Goal: Information Seeking & Learning: Check status

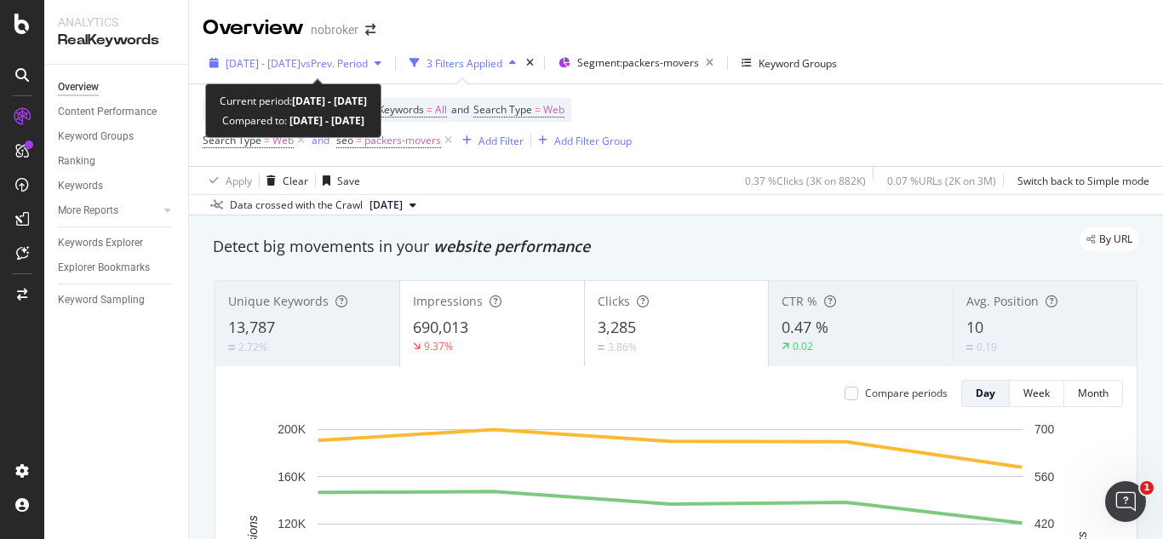
click at [377, 72] on div "[DATE] - [DATE] vs Prev. Period 3 Filters Applied Segment: packers-movers Keywo…" at bounding box center [676, 66] width 974 height 34
click at [377, 72] on div "[DATE] - [DATE] vs Prev. Period" at bounding box center [296, 63] width 186 height 26
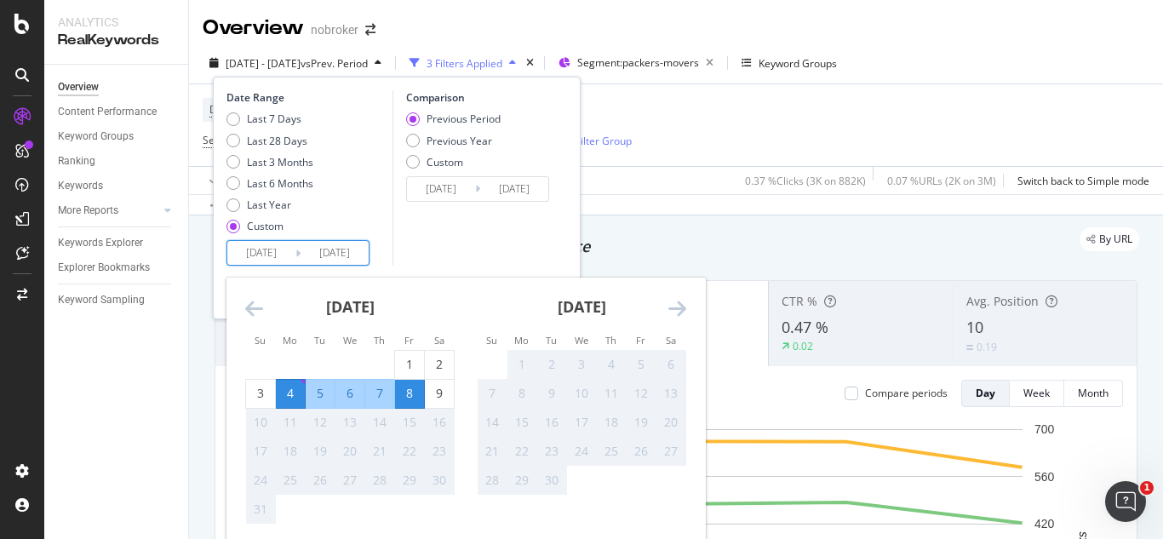
click at [357, 245] on input "[DATE]" at bounding box center [335, 253] width 68 height 24
click at [426, 394] on div "9" at bounding box center [439, 393] width 29 height 17
type input "[DATE]"
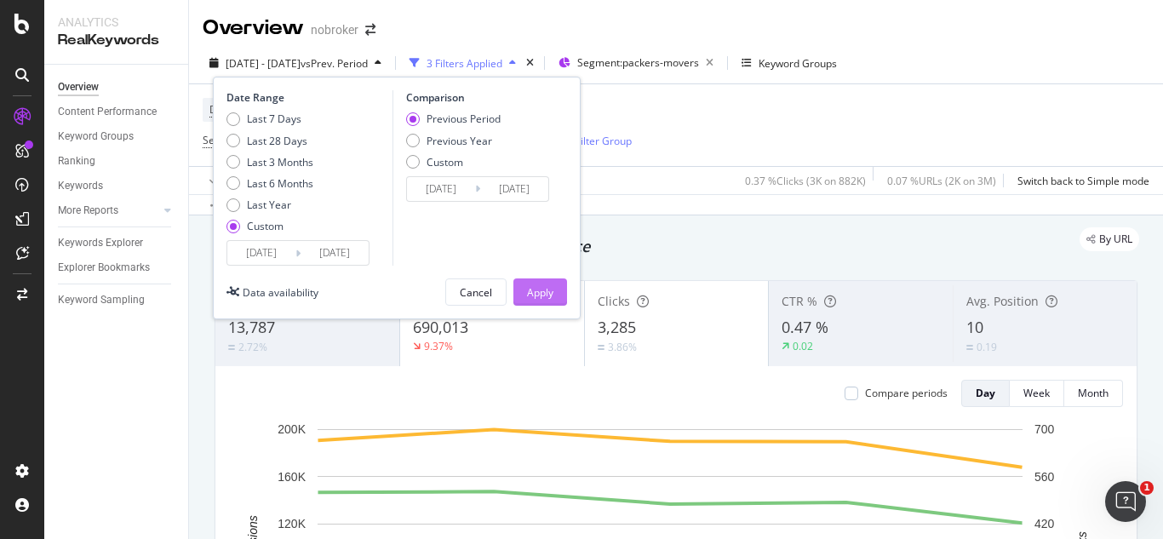
click at [538, 300] on div "Apply" at bounding box center [540, 292] width 26 height 26
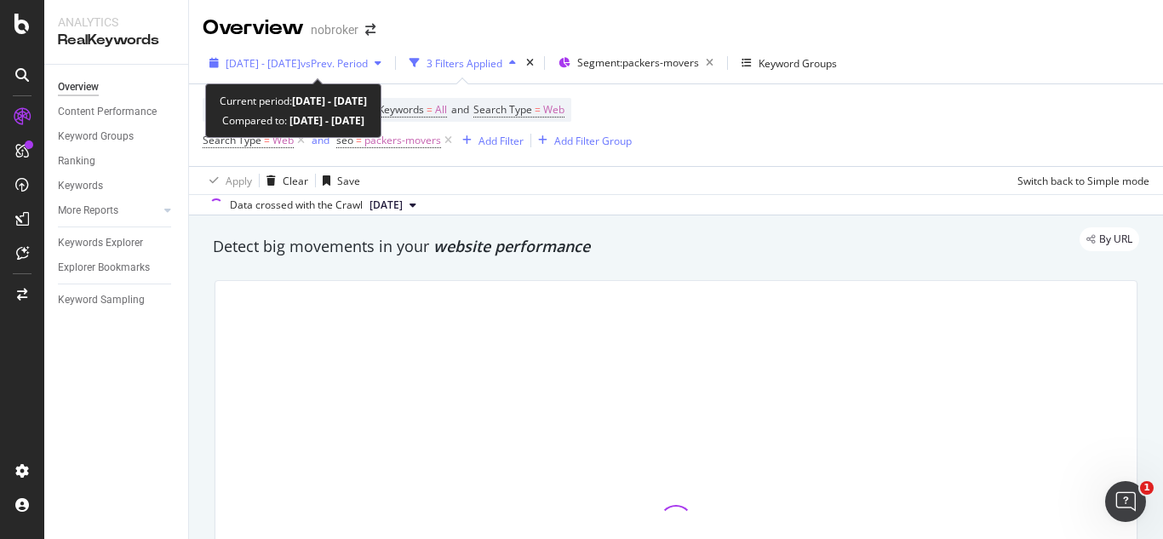
click at [345, 59] on span "vs Prev. Period" at bounding box center [334, 63] width 67 height 14
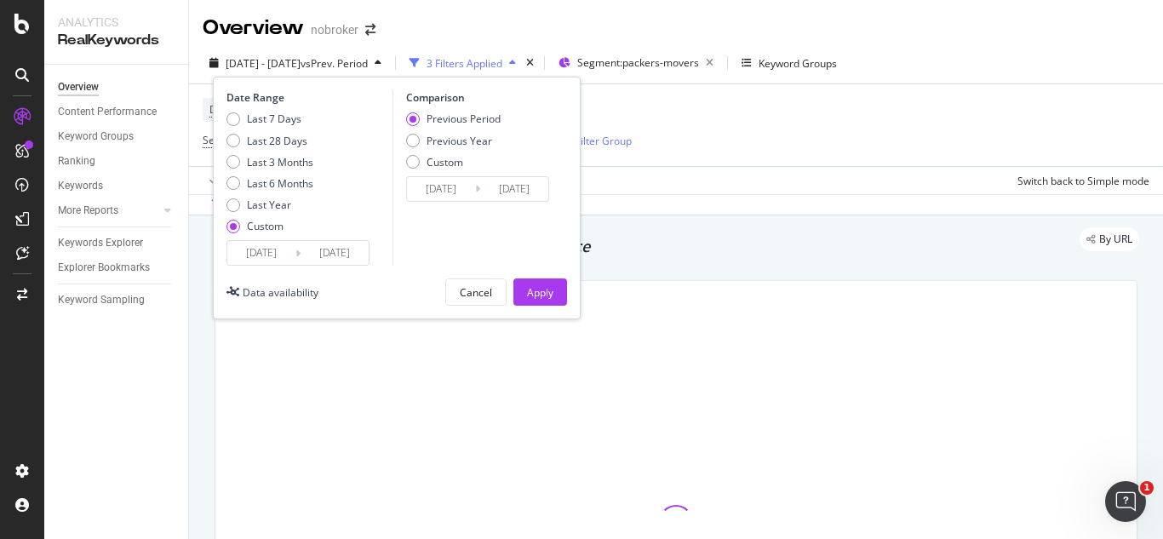
click at [272, 250] on input "[DATE]" at bounding box center [261, 253] width 68 height 24
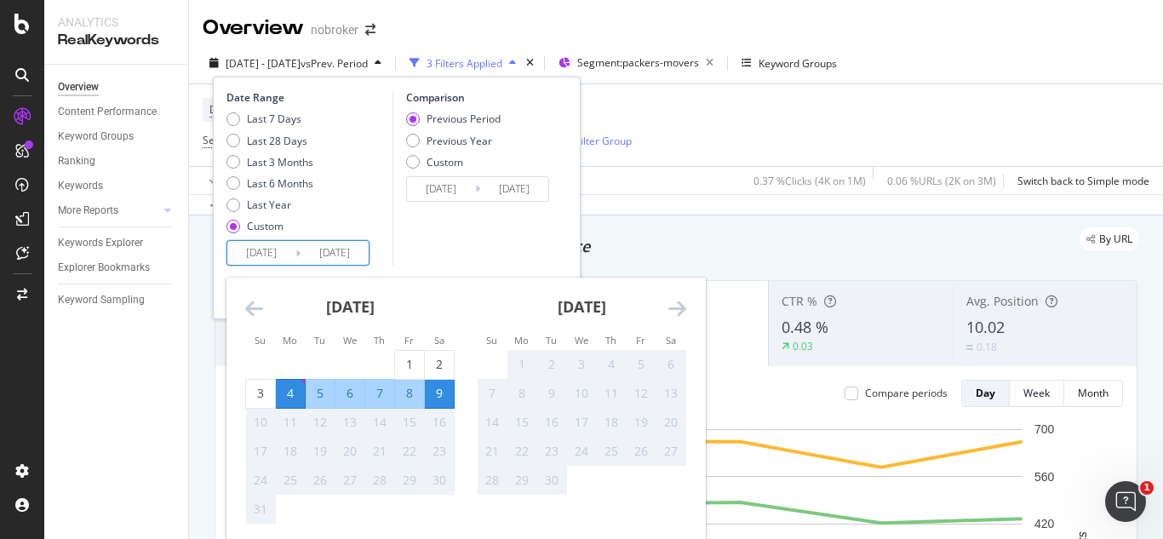
click at [282, 253] on input "[DATE]" at bounding box center [261, 253] width 68 height 24
type input "[DATE]"
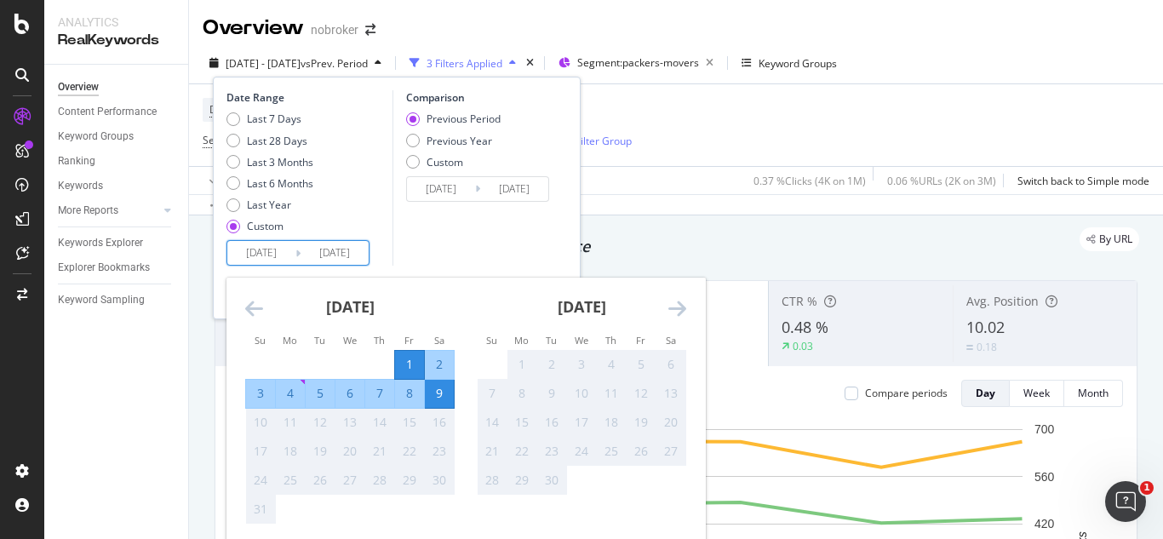
click at [435, 386] on div "9" at bounding box center [439, 393] width 29 height 17
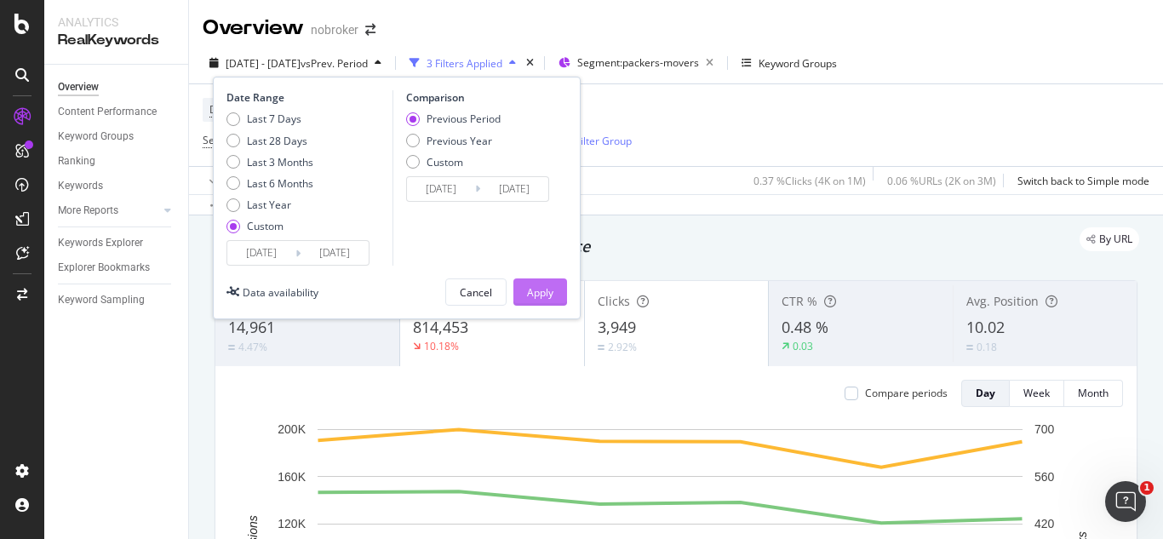
click at [541, 296] on div "Apply" at bounding box center [540, 292] width 26 height 14
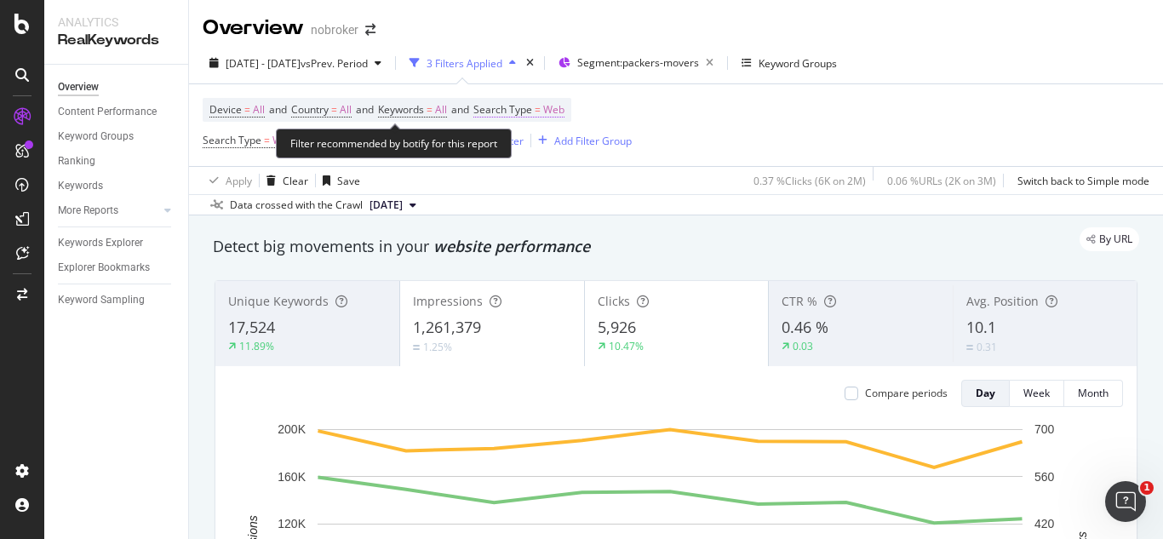
click at [564, 115] on span "Web" at bounding box center [553, 110] width 21 height 24
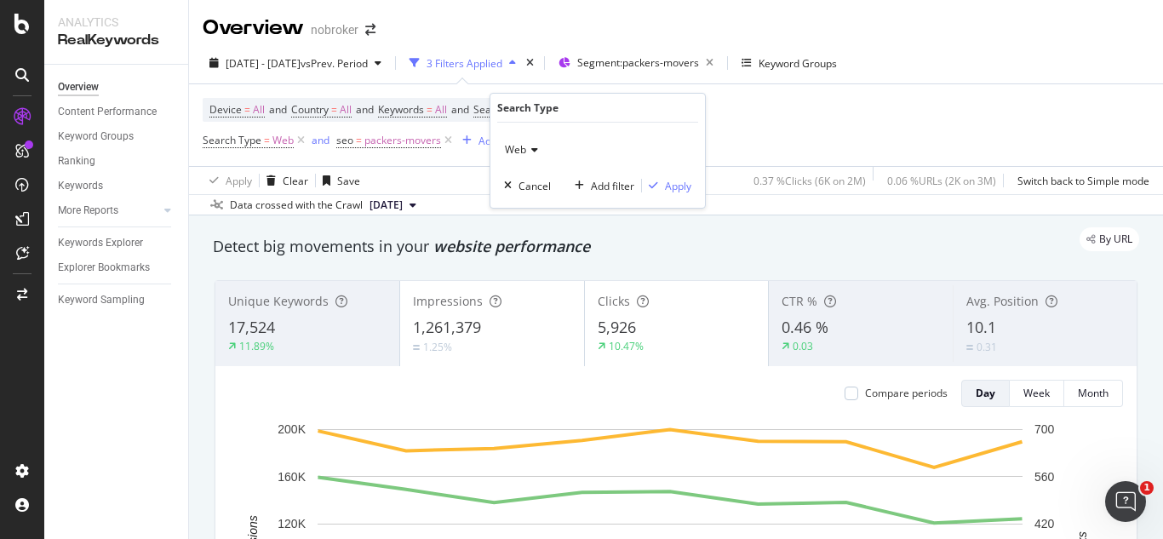
click at [532, 153] on icon at bounding box center [532, 150] width 12 height 10
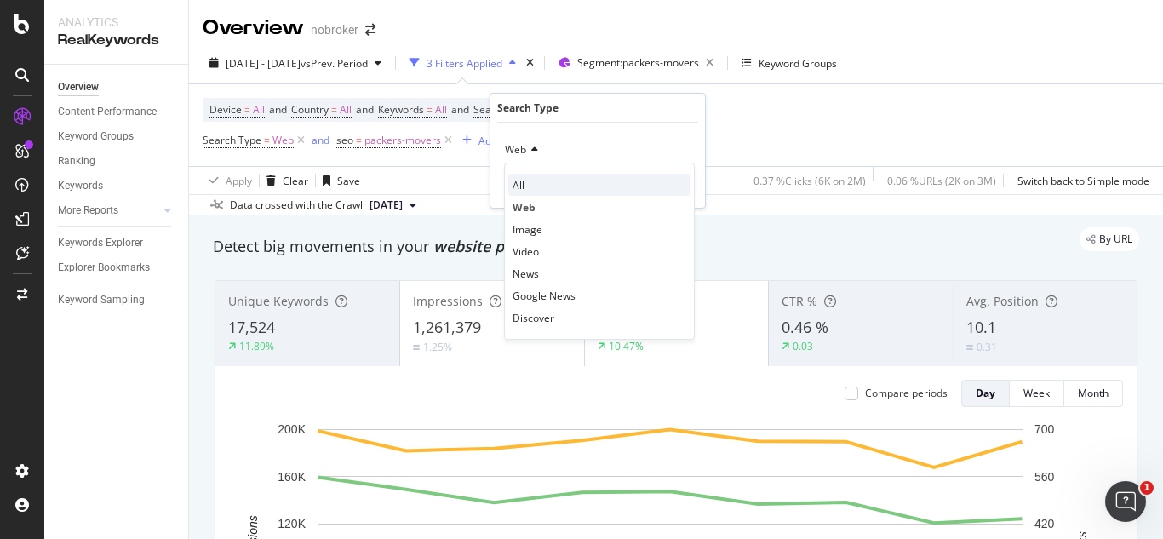
click at [530, 185] on div "All" at bounding box center [599, 185] width 182 height 22
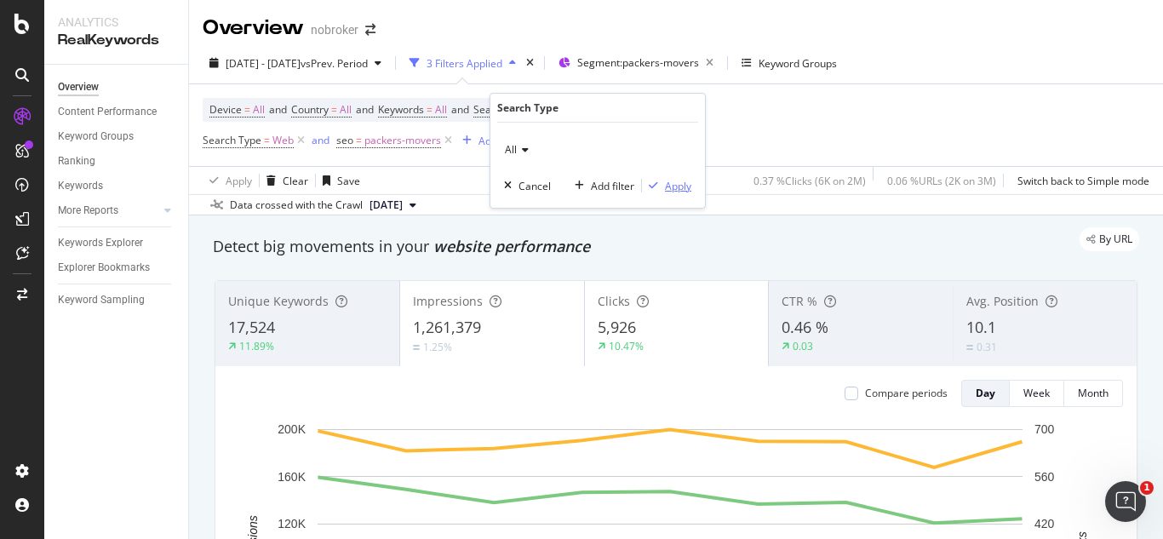
click at [667, 185] on div "Apply" at bounding box center [678, 186] width 26 height 14
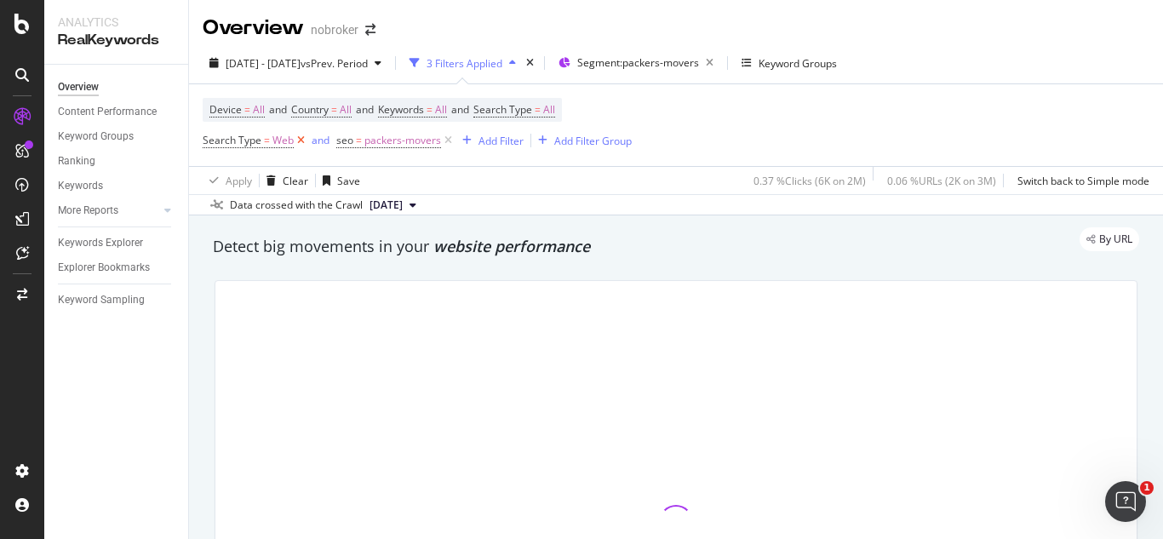
click at [301, 142] on icon at bounding box center [301, 140] width 14 height 17
click at [312, 139] on icon at bounding box center [314, 140] width 14 height 17
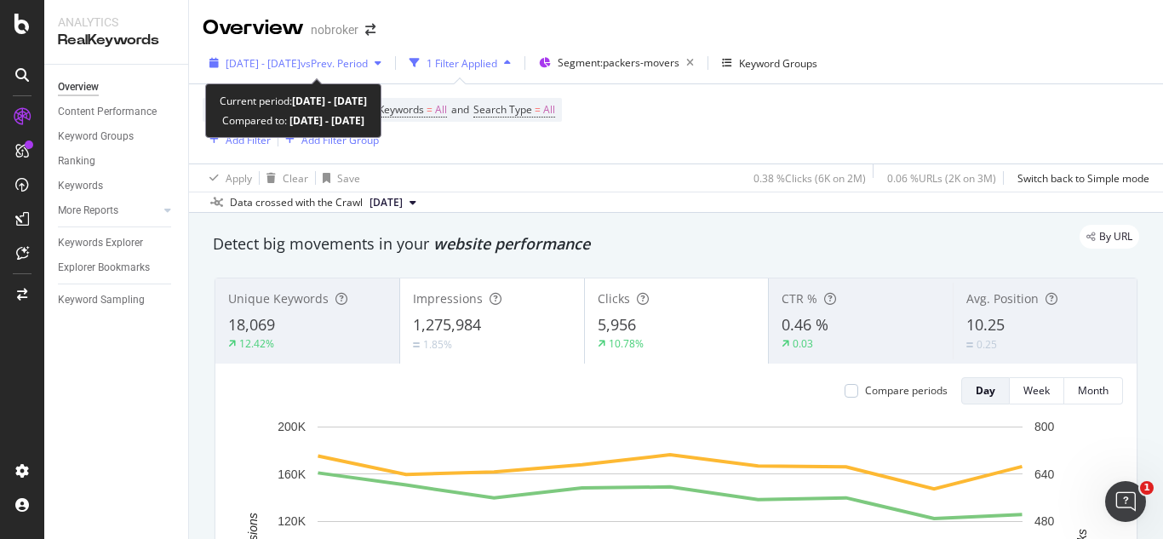
click at [368, 56] on span "vs Prev. Period" at bounding box center [334, 63] width 67 height 14
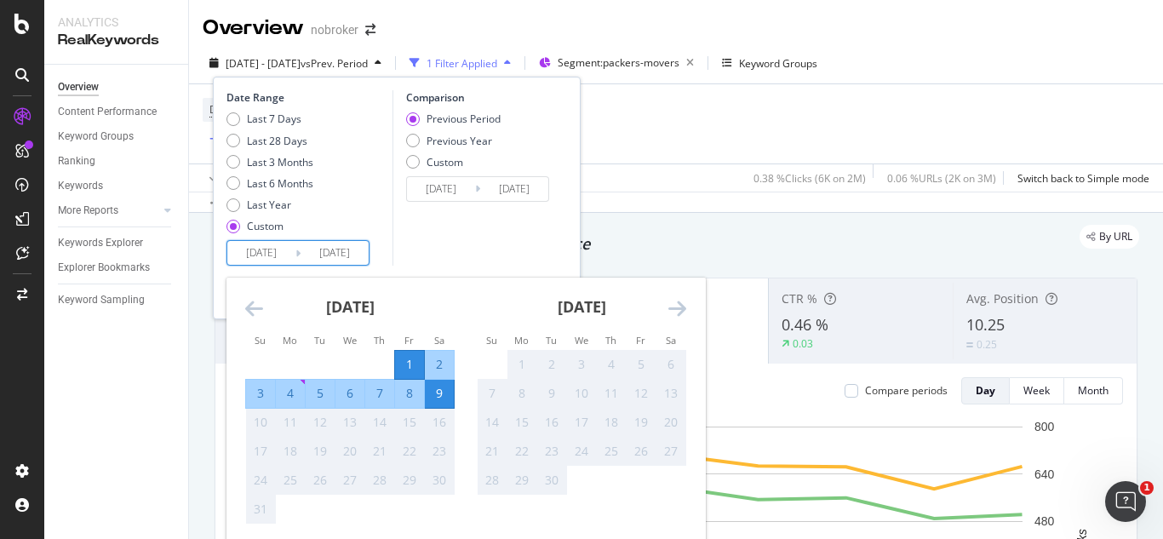
click at [284, 250] on input "[DATE]" at bounding box center [261, 253] width 68 height 24
click at [248, 317] on icon "Move backward to switch to the previous month." at bounding box center [254, 308] width 18 height 20
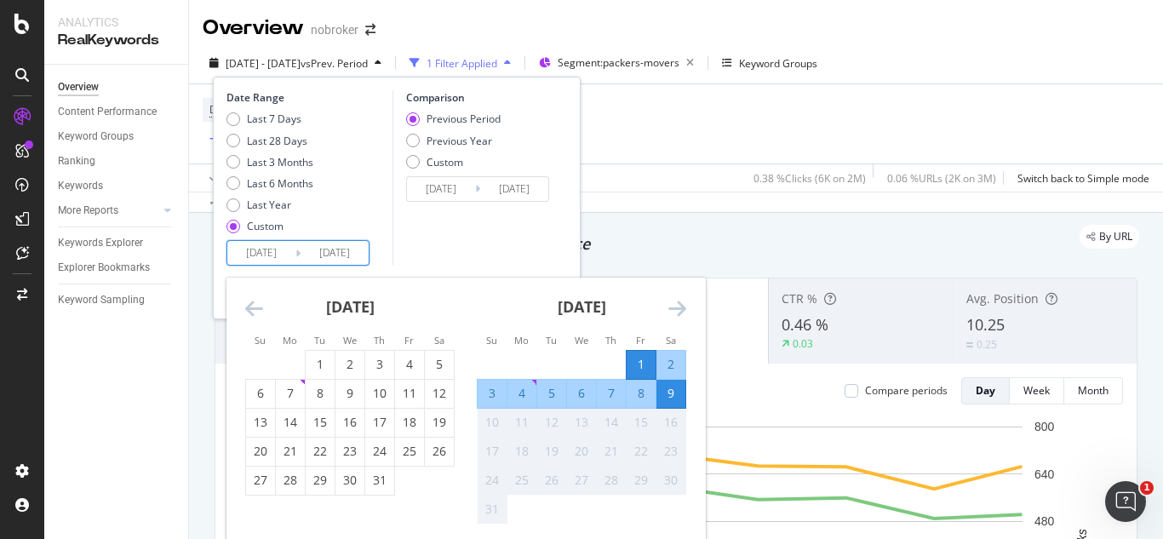
click at [257, 317] on icon "Move backward to switch to the previous month." at bounding box center [254, 308] width 18 height 20
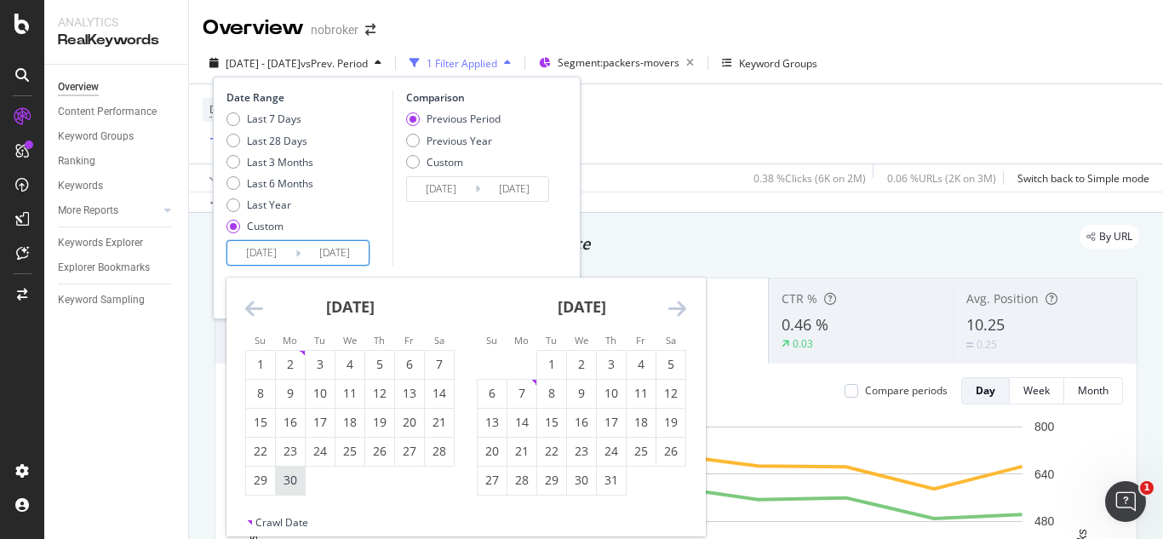
click at [286, 480] on div "30" at bounding box center [290, 480] width 29 height 17
type input "[DATE]"
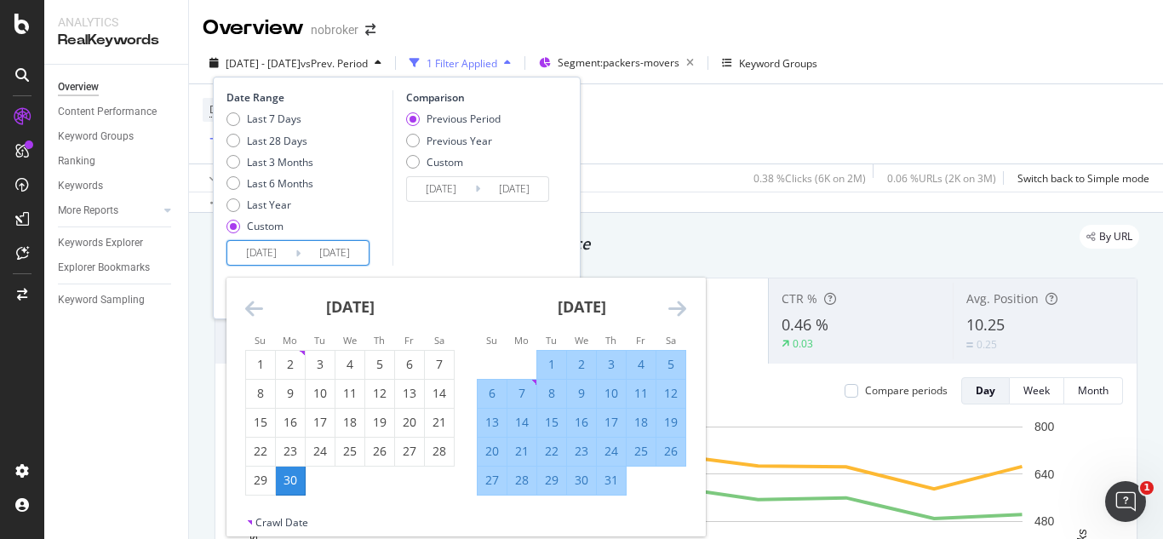
click at [490, 387] on div "6" at bounding box center [492, 393] width 29 height 17
type input "[DATE]"
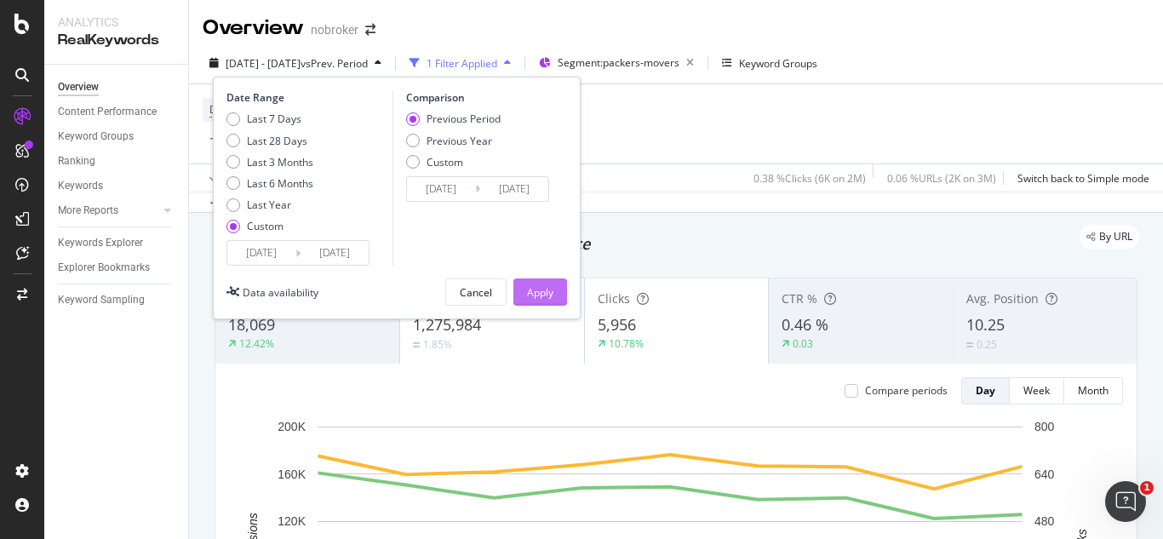
click at [542, 290] on div "Apply" at bounding box center [540, 292] width 26 height 14
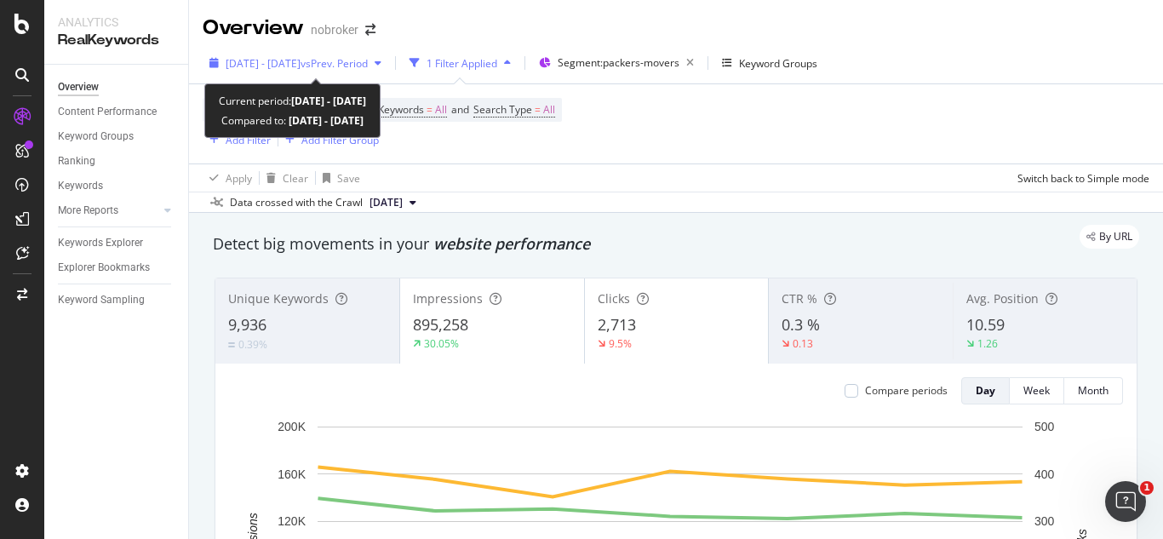
click at [368, 58] on span "vs Prev. Period" at bounding box center [334, 63] width 67 height 14
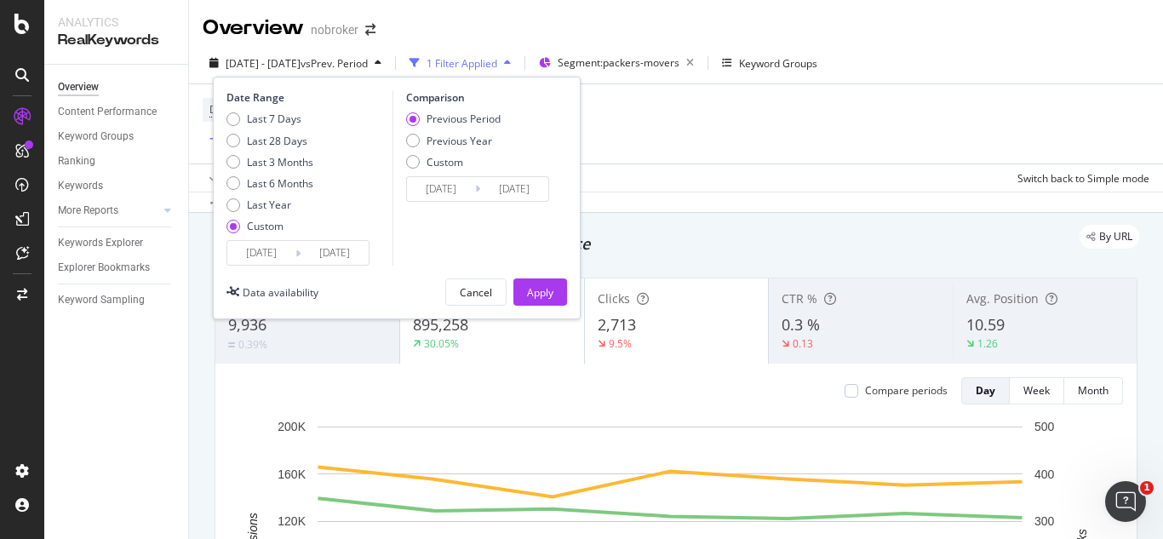
click at [279, 259] on input "[DATE]" at bounding box center [261, 253] width 68 height 24
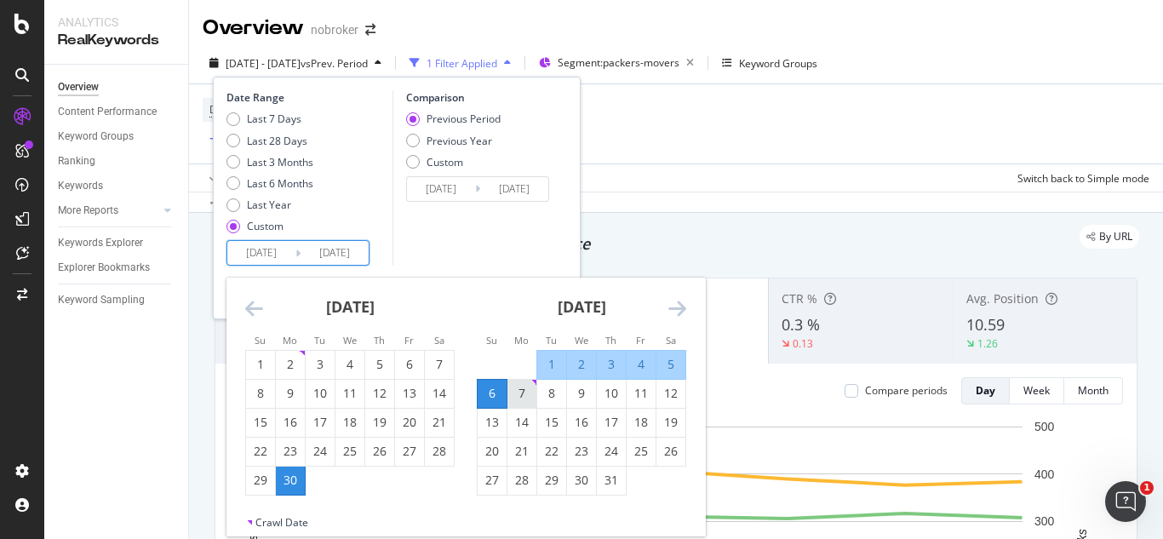
click at [525, 384] on div "7" at bounding box center [521, 394] width 29 height 28
type input "[DATE]"
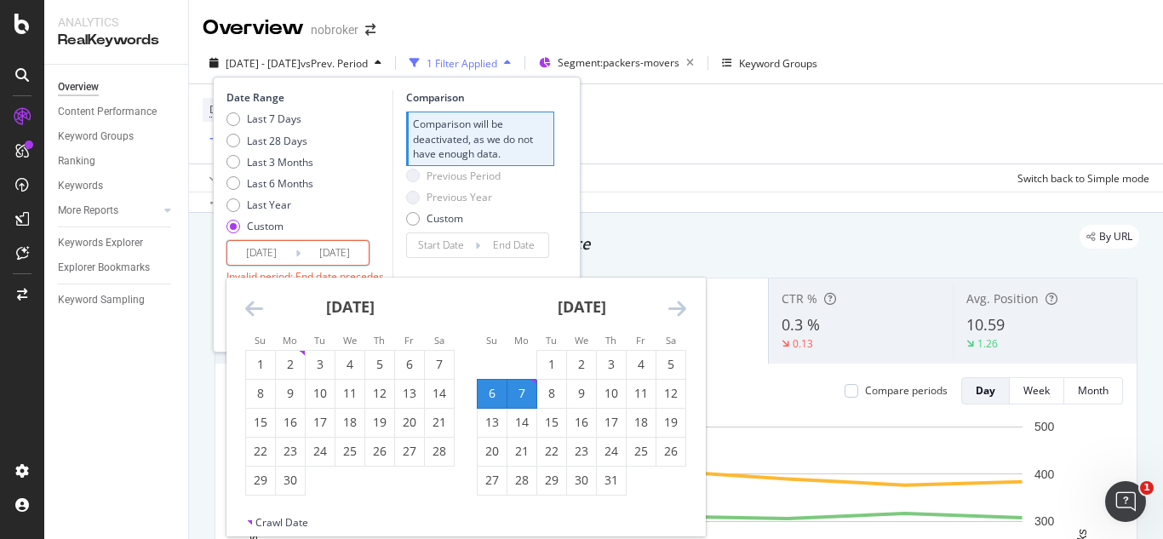
click at [243, 255] on input "[DATE]" at bounding box center [261, 253] width 68 height 24
click at [495, 431] on div "13" at bounding box center [492, 422] width 29 height 17
click at [283, 251] on input "[DATE]" at bounding box center [261, 253] width 68 height 24
click at [515, 387] on div "7" at bounding box center [521, 393] width 29 height 17
type input "[DATE]"
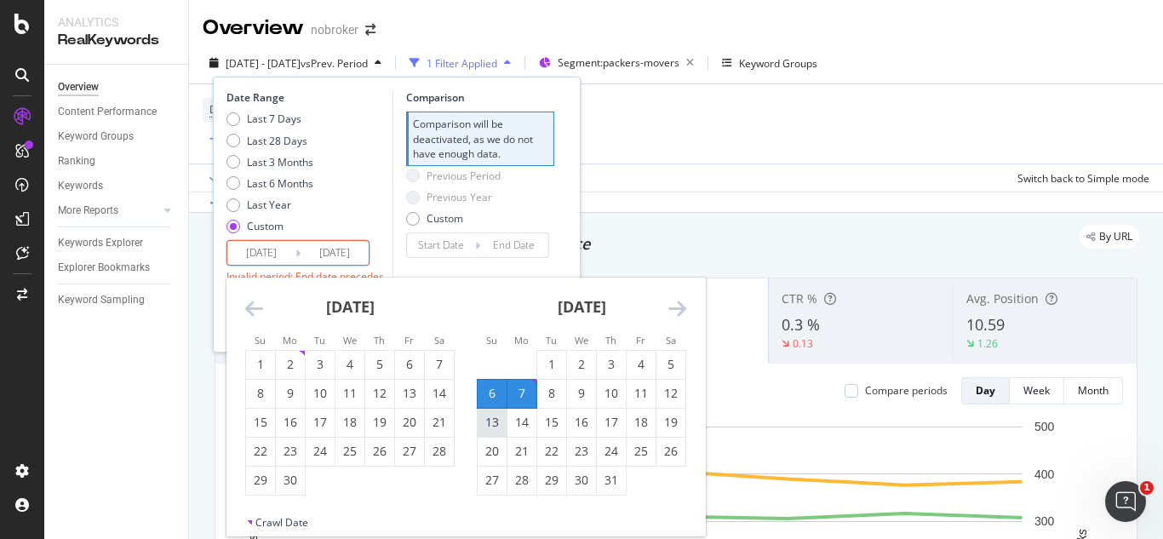
click at [485, 431] on div "13" at bounding box center [492, 422] width 29 height 17
type input "[DATE]"
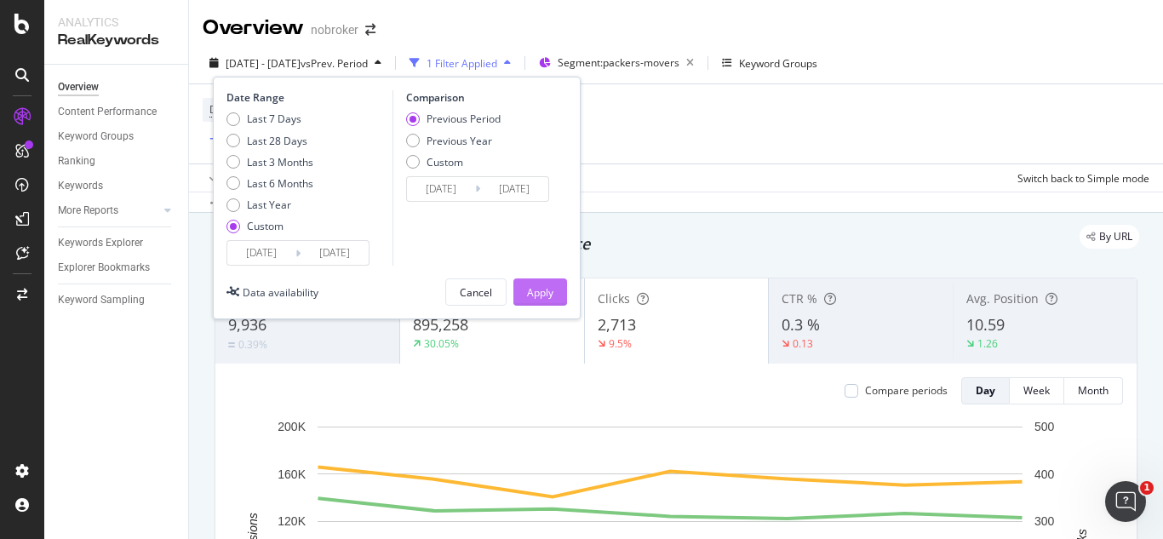
click at [537, 303] on div "Apply" at bounding box center [540, 292] width 26 height 26
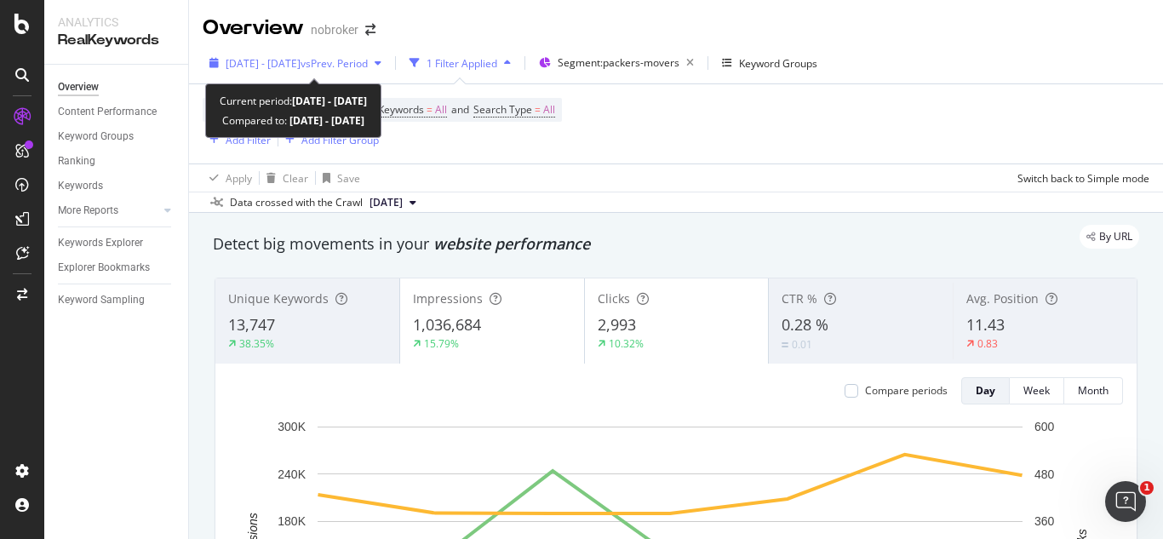
click at [363, 53] on div "[DATE] - [DATE] vs Prev. Period" at bounding box center [296, 63] width 186 height 26
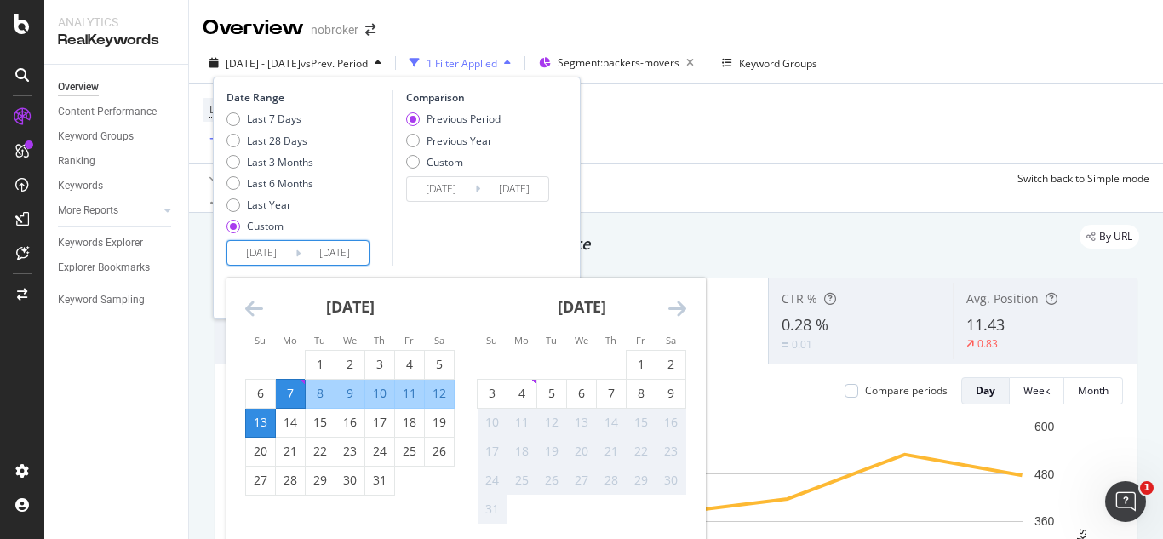
click at [273, 264] on input "[DATE]" at bounding box center [261, 253] width 68 height 24
click at [283, 416] on div "14" at bounding box center [290, 422] width 29 height 17
type input "[DATE]"
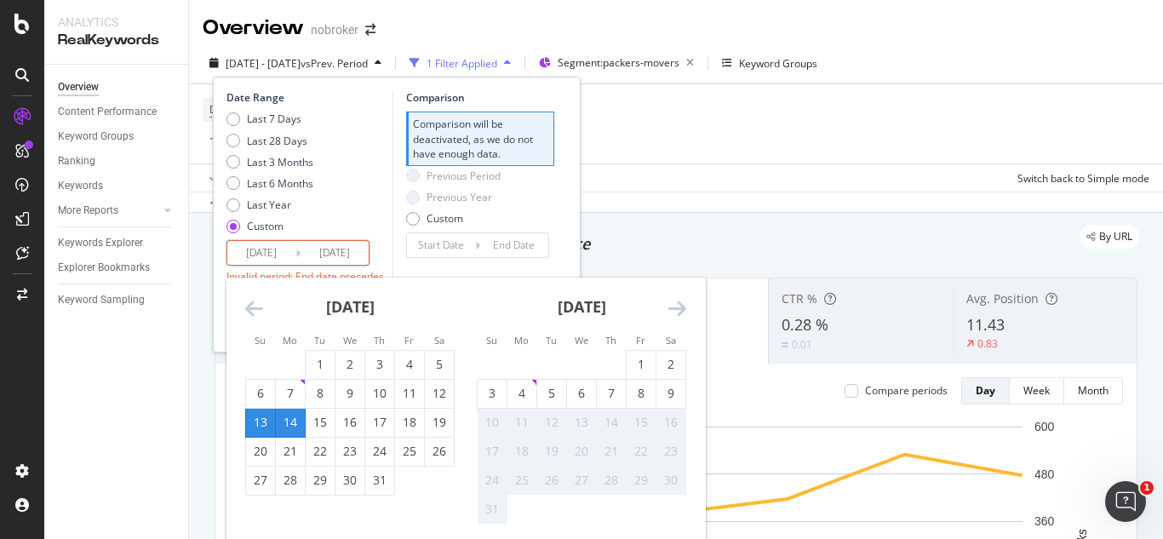
click at [266, 258] on input "[DATE]" at bounding box center [261, 253] width 68 height 24
click at [283, 418] on div "14" at bounding box center [290, 422] width 29 height 17
click at [260, 450] on div "20" at bounding box center [260, 451] width 29 height 17
type input "[DATE]"
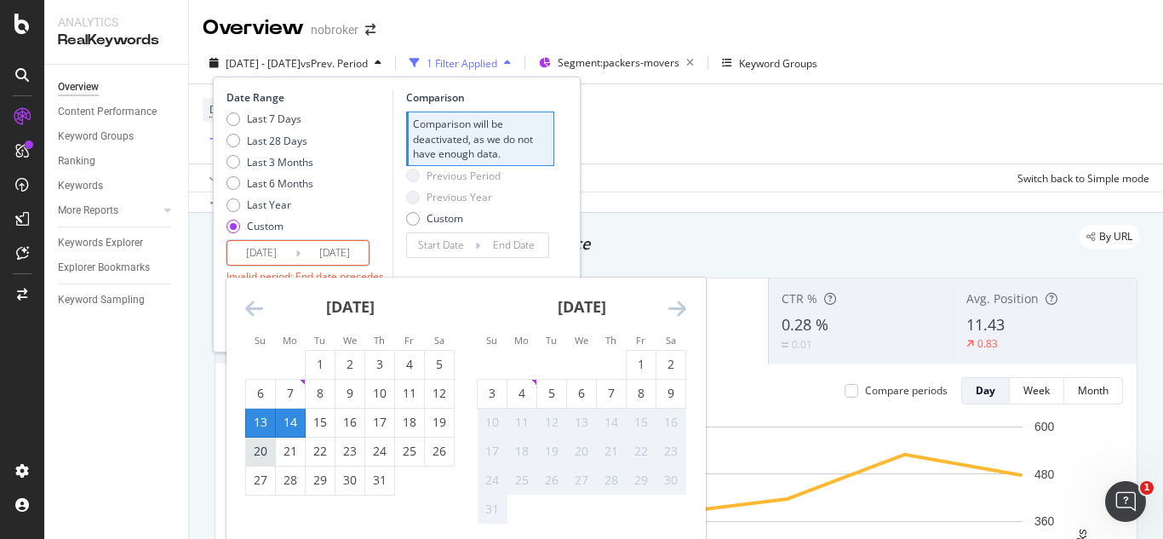
type input "[DATE]"
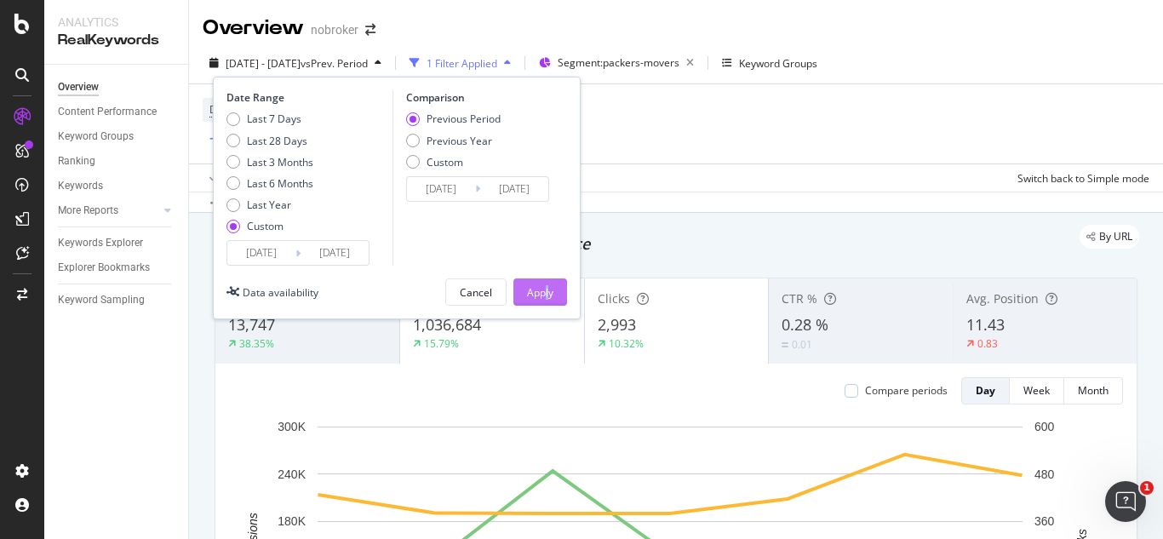
click at [546, 301] on div "Date Range Last 7 Days Last 28 Days Last 3 Months Last 6 Months Last Year Custo…" at bounding box center [397, 198] width 368 height 243
click at [546, 301] on div "Apply" at bounding box center [540, 292] width 26 height 26
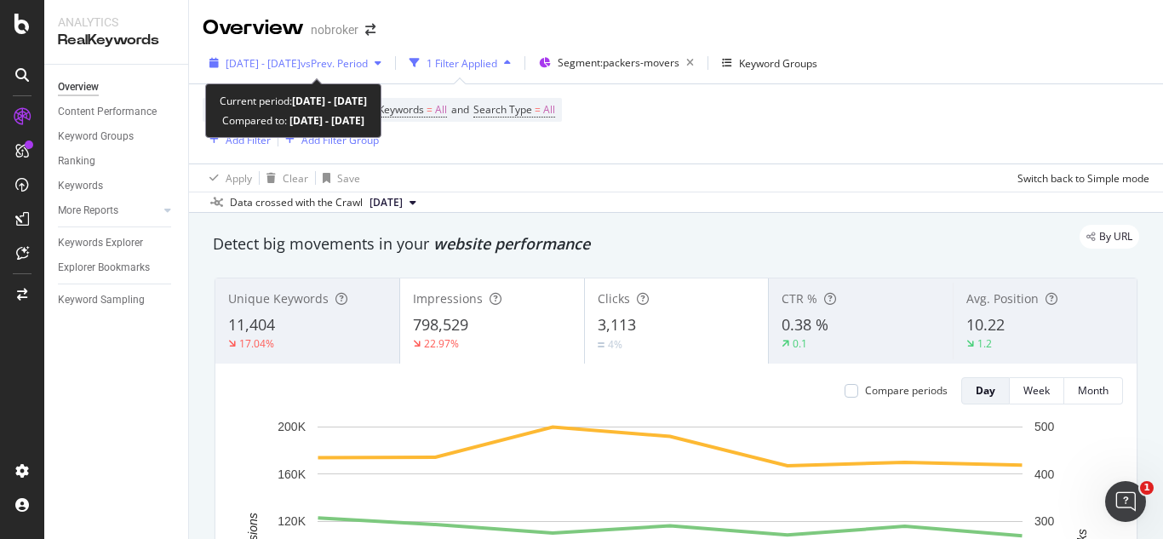
click at [363, 62] on span "vs Prev. Period" at bounding box center [334, 63] width 67 height 14
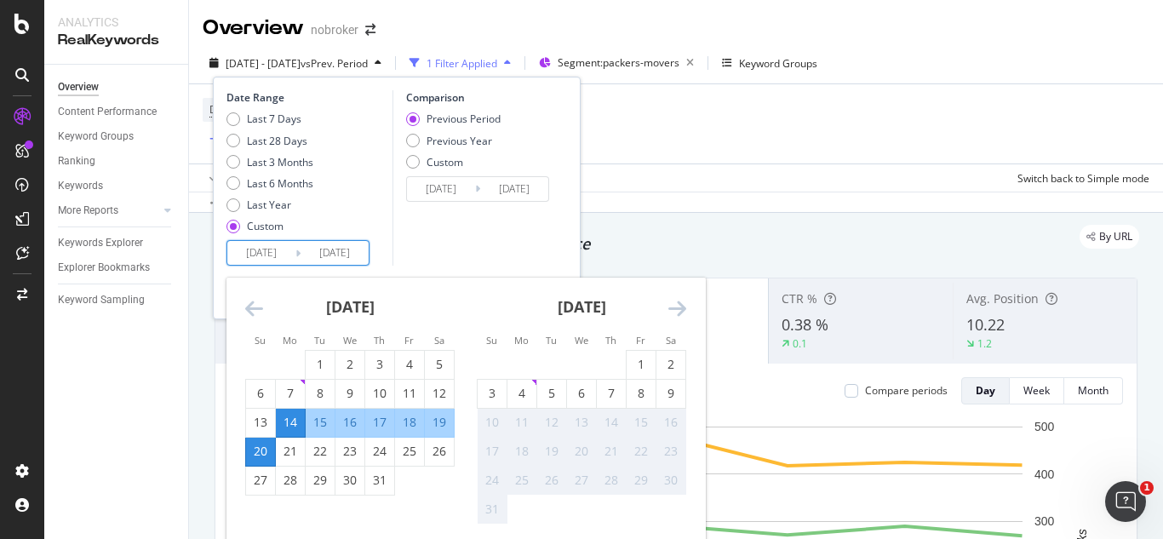
click at [284, 251] on input "[DATE]" at bounding box center [261, 253] width 68 height 24
click at [289, 444] on div "21" at bounding box center [290, 451] width 29 height 17
type input "[DATE]"
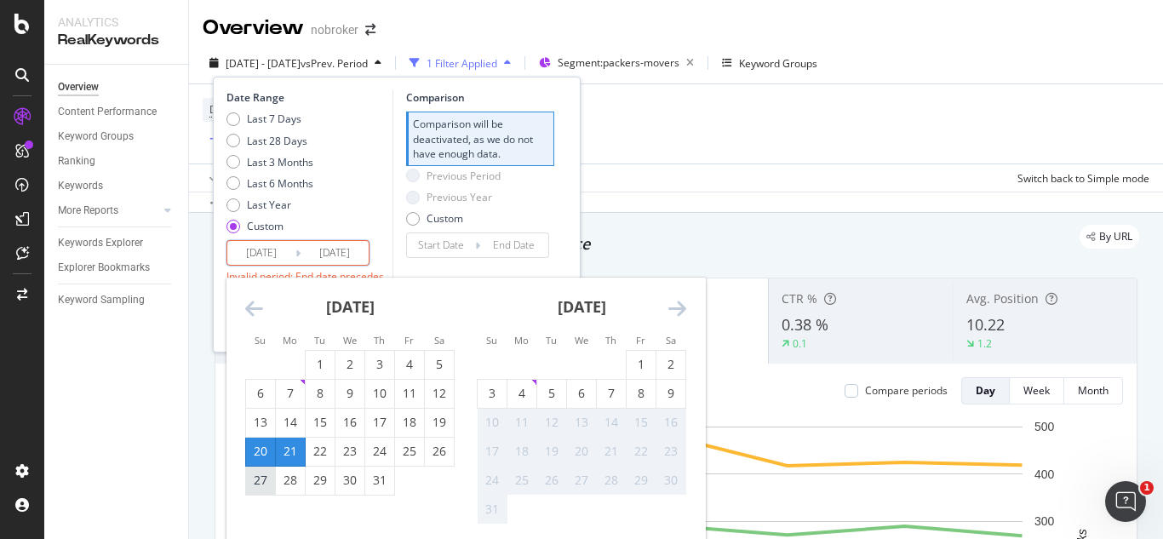
click at [261, 488] on div "27" at bounding box center [260, 480] width 29 height 17
type input "[DATE]"
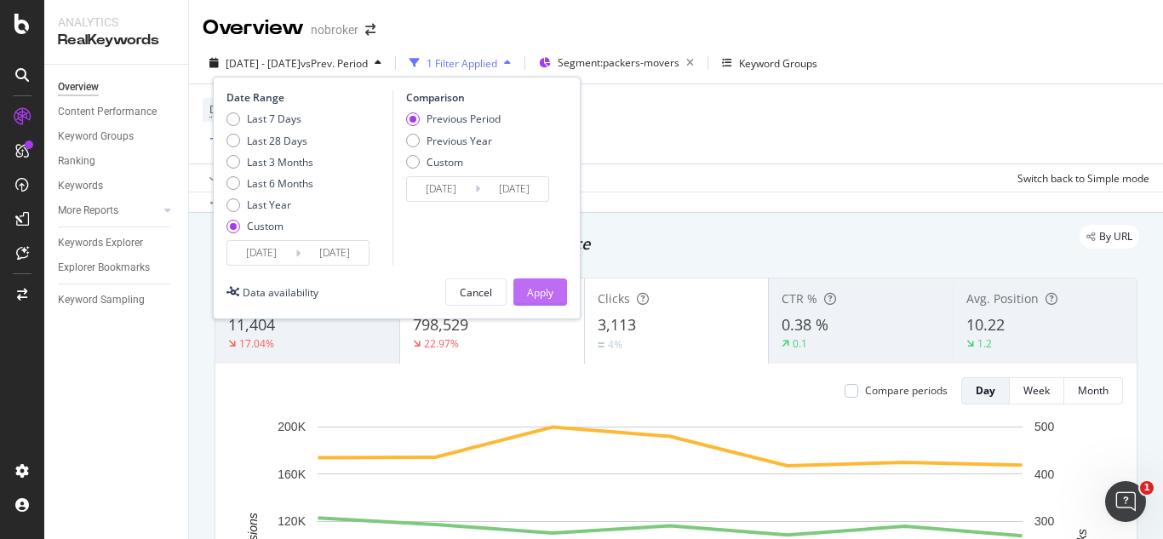
click at [541, 299] on div "Apply" at bounding box center [540, 292] width 26 height 14
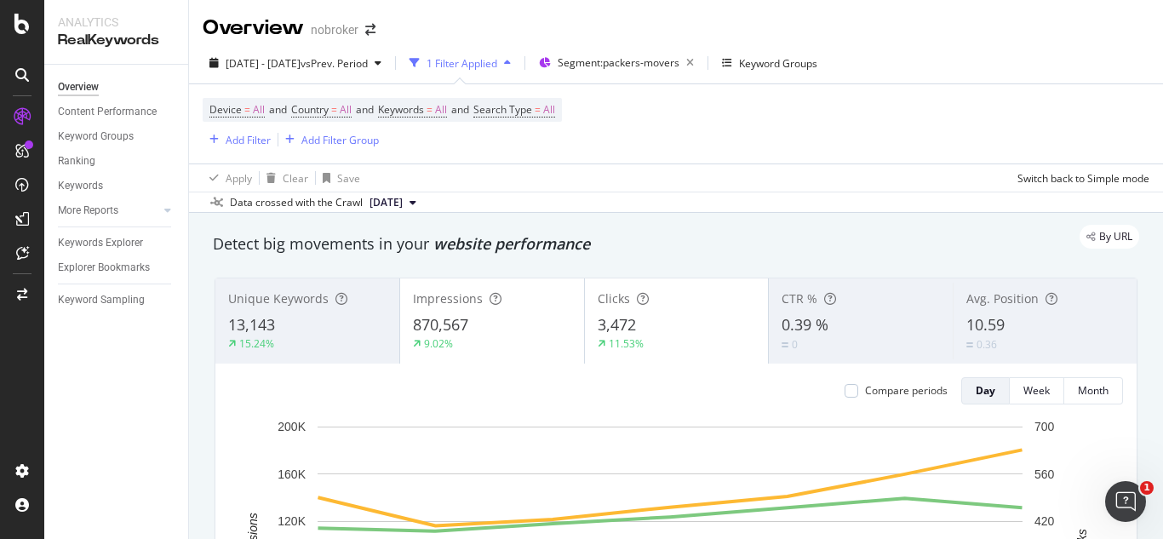
click at [694, 142] on div "Device = All and Country = All and Keywords = All and Search Type = All Add Fil…" at bounding box center [676, 123] width 947 height 79
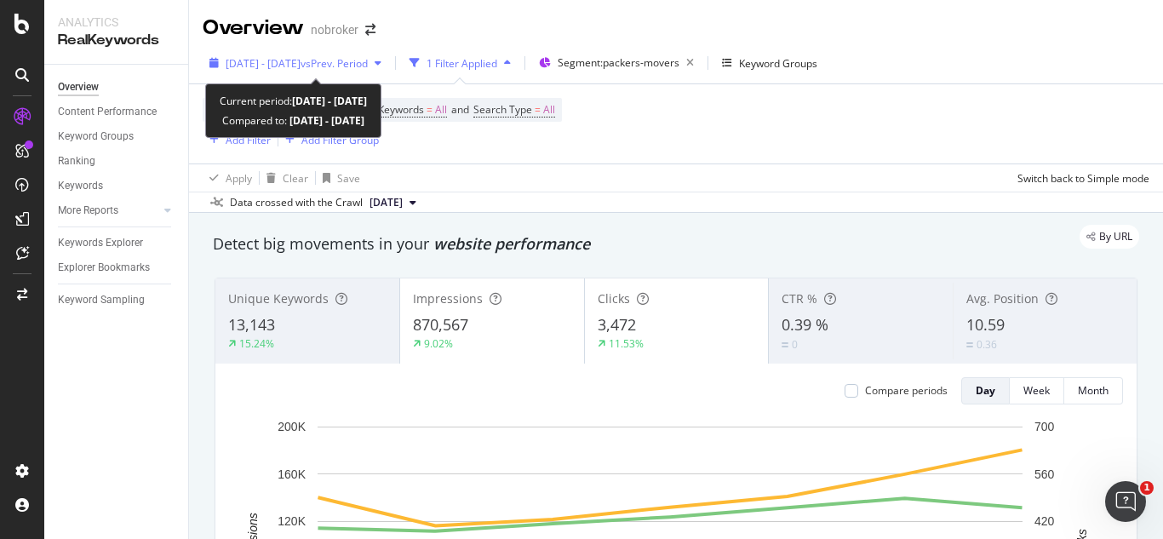
click at [368, 56] on span "vs Prev. Period" at bounding box center [334, 63] width 67 height 14
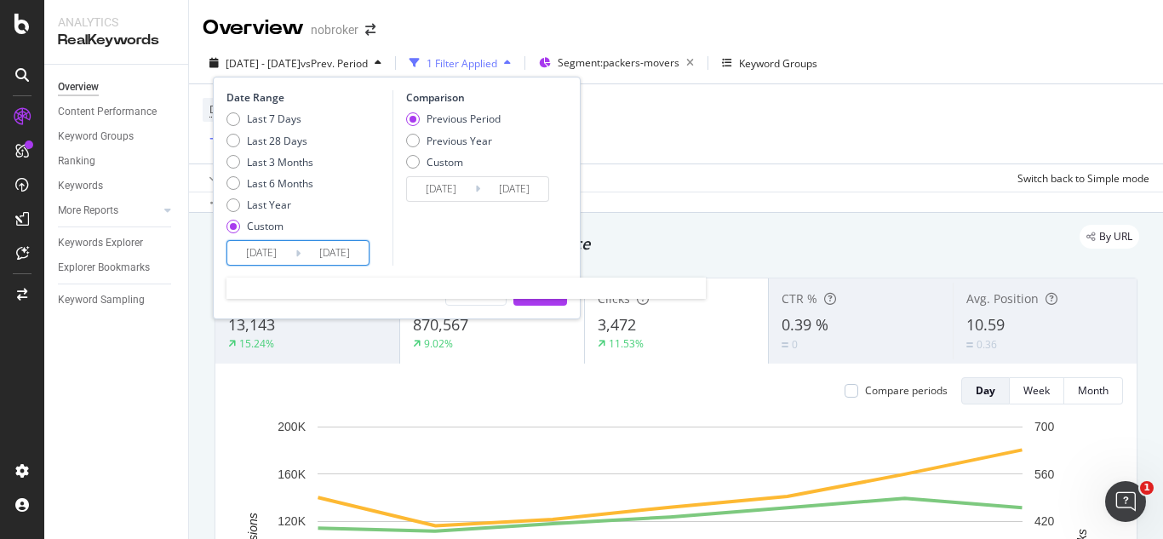
click at [279, 256] on input "[DATE]" at bounding box center [261, 253] width 68 height 24
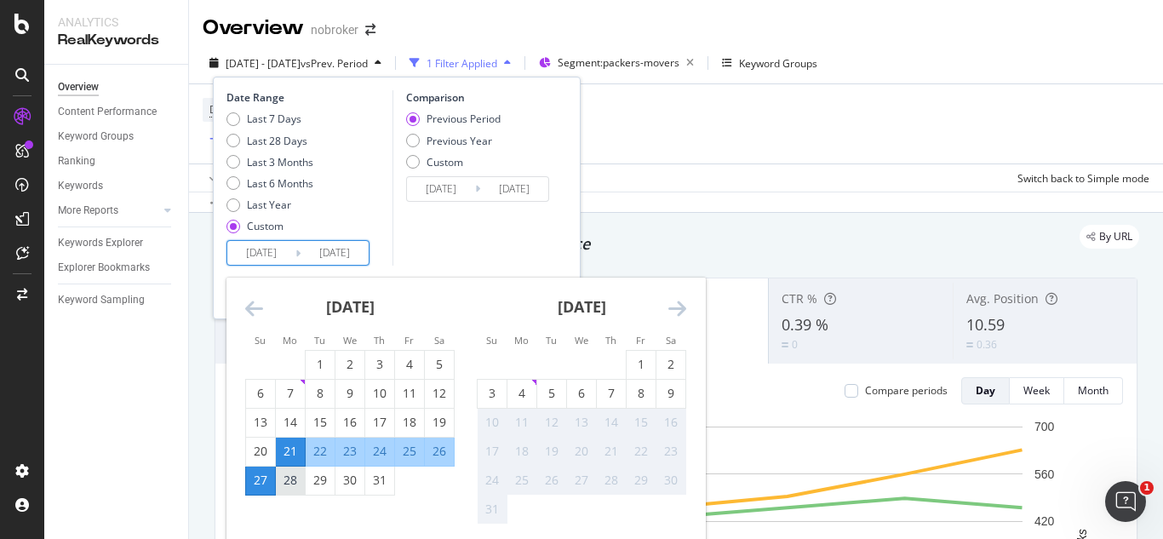
click at [289, 476] on div "28" at bounding box center [290, 480] width 29 height 17
type input "[DATE]"
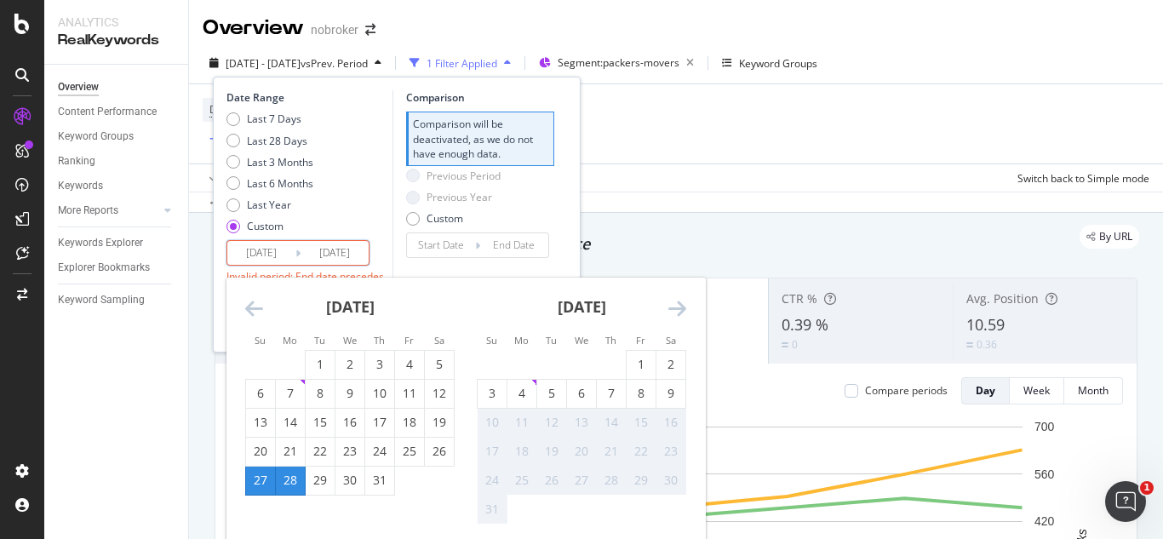
click at [273, 258] on input "[DATE]" at bounding box center [261, 253] width 68 height 24
click at [290, 487] on div "28" at bounding box center [290, 480] width 29 height 17
click at [488, 390] on div "3" at bounding box center [492, 393] width 29 height 17
type input "[DATE]"
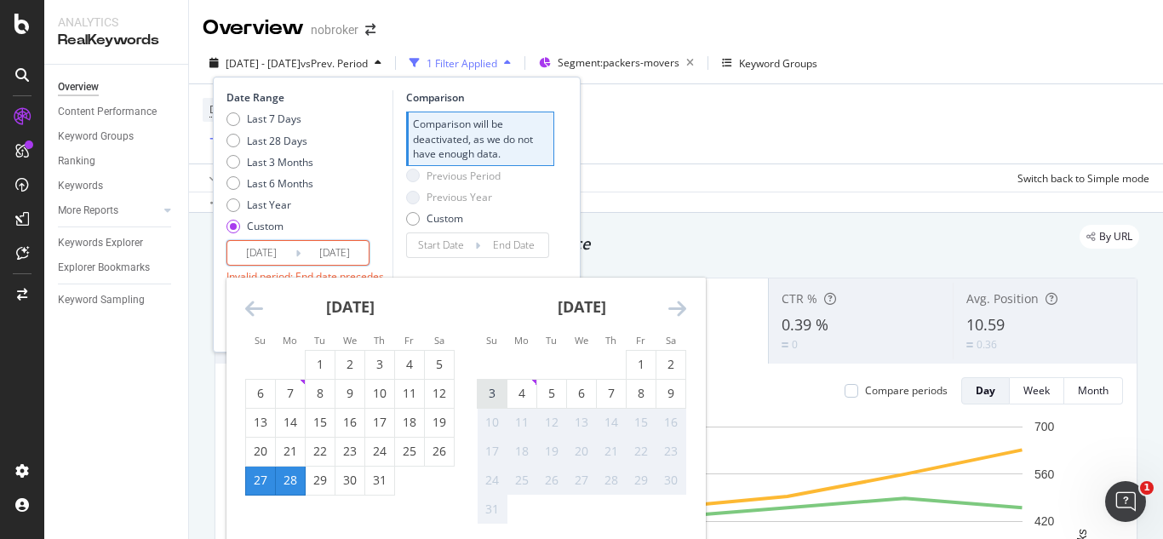
type input "[DATE]"
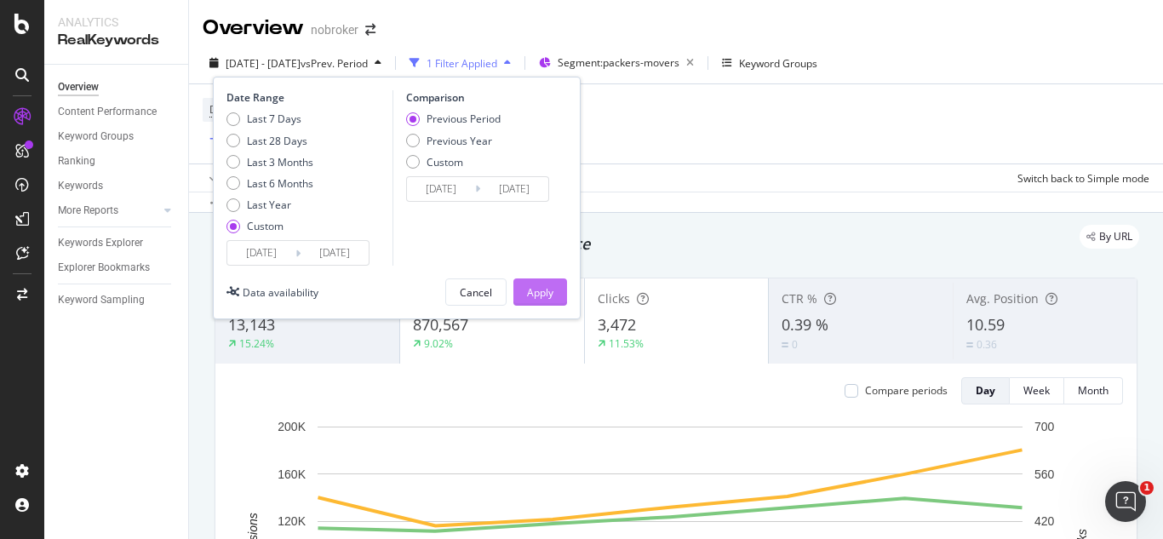
click at [541, 294] on div "Apply" at bounding box center [540, 292] width 26 height 14
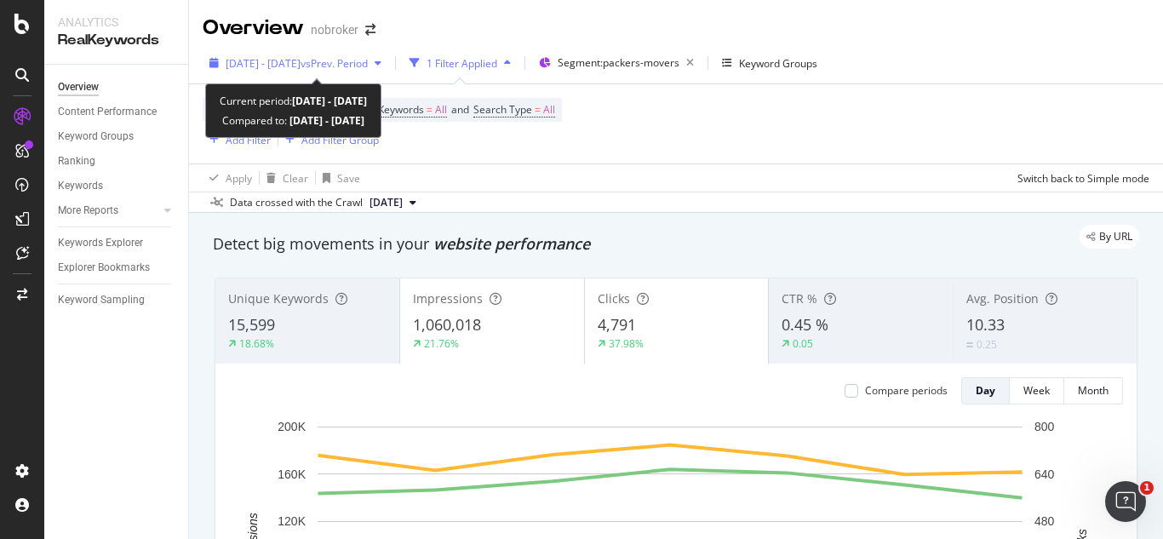
click at [375, 50] on div "[DATE] - [DATE] vs Prev. Period" at bounding box center [296, 63] width 186 height 26
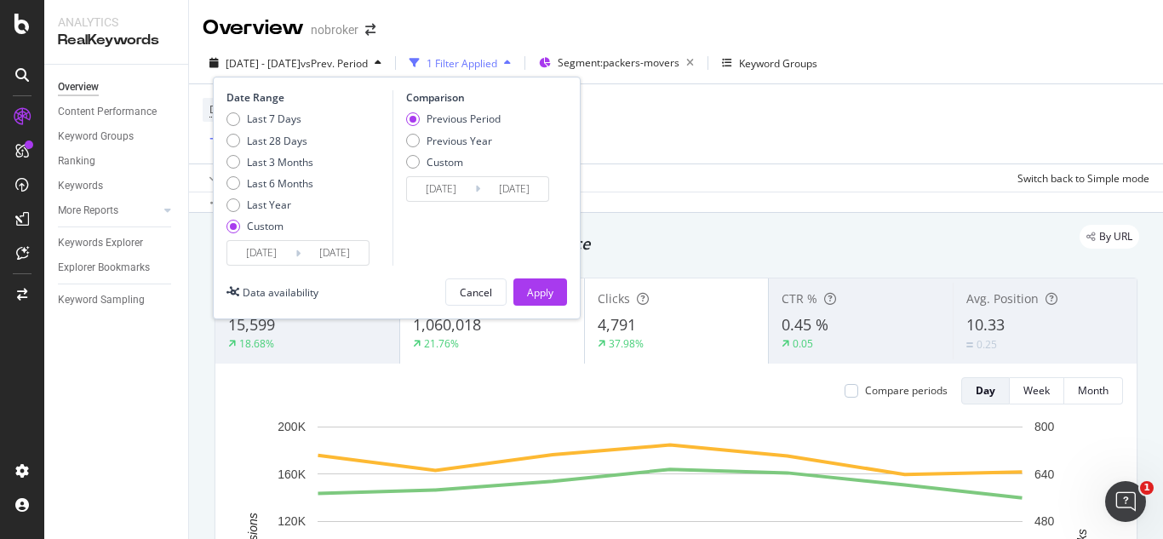
click at [282, 254] on input "[DATE]" at bounding box center [261, 253] width 68 height 24
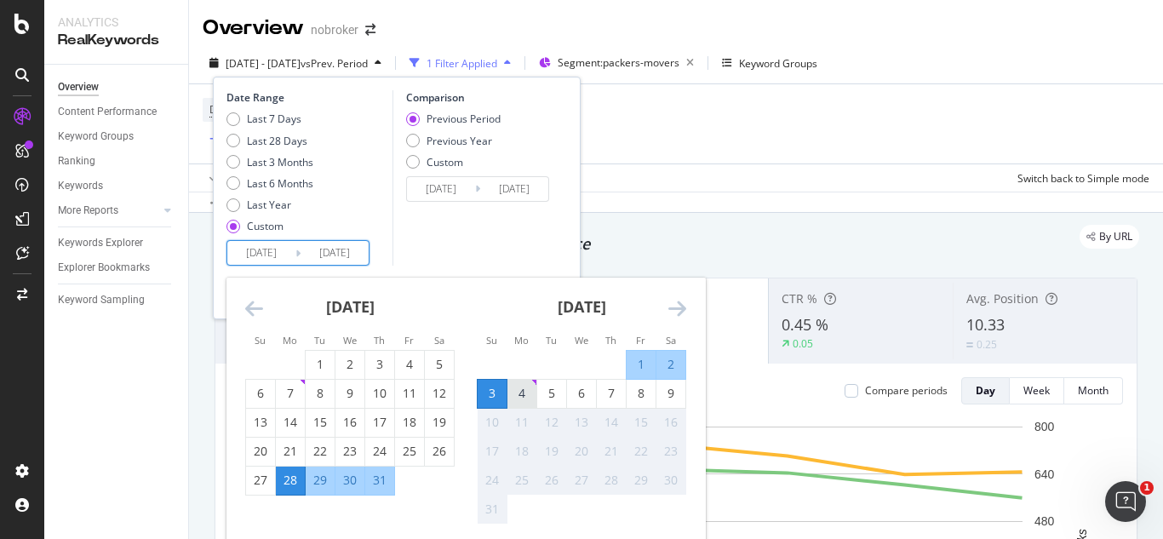
click at [519, 389] on div "4" at bounding box center [521, 393] width 29 height 17
type input "[DATE]"
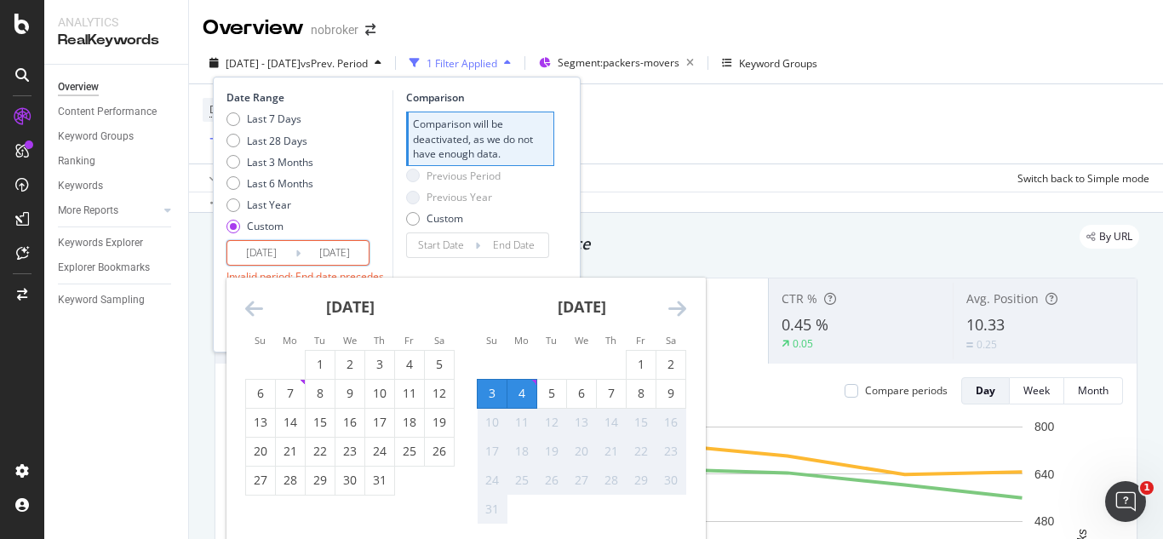
click at [274, 249] on input "[DATE]" at bounding box center [261, 253] width 68 height 24
click at [523, 391] on div "4" at bounding box center [521, 393] width 29 height 17
click at [287, 255] on input "[DATE]" at bounding box center [261, 253] width 68 height 24
click at [369, 250] on div "[DATE] Navigate forward to interact with the calendar and select a date. Press …" at bounding box center [297, 253] width 143 height 26
click at [360, 250] on input "[DATE]" at bounding box center [335, 253] width 68 height 24
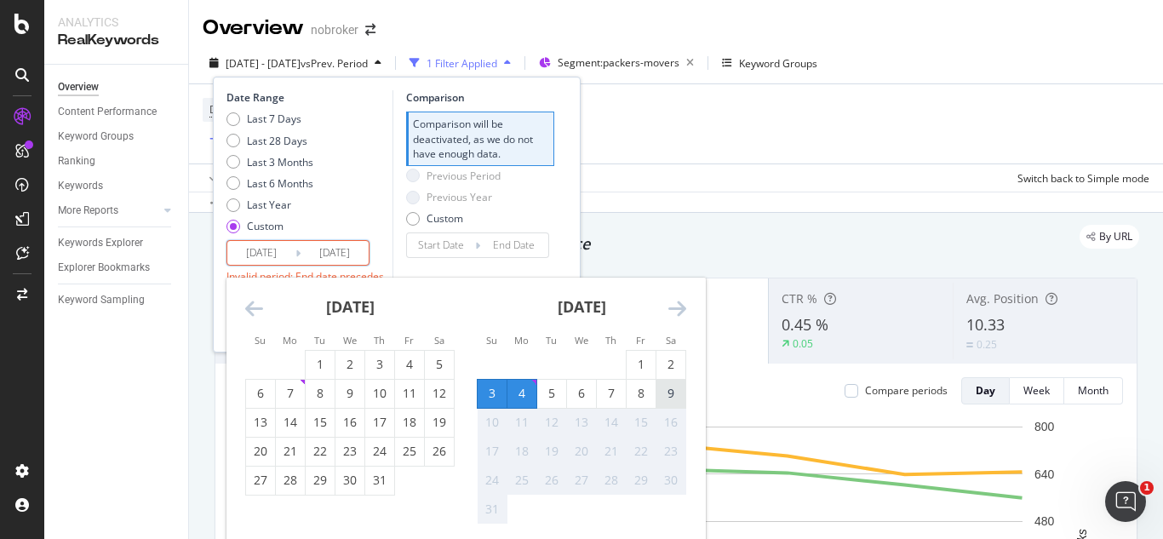
click at [667, 398] on div "9" at bounding box center [670, 393] width 29 height 17
type input "[DATE]"
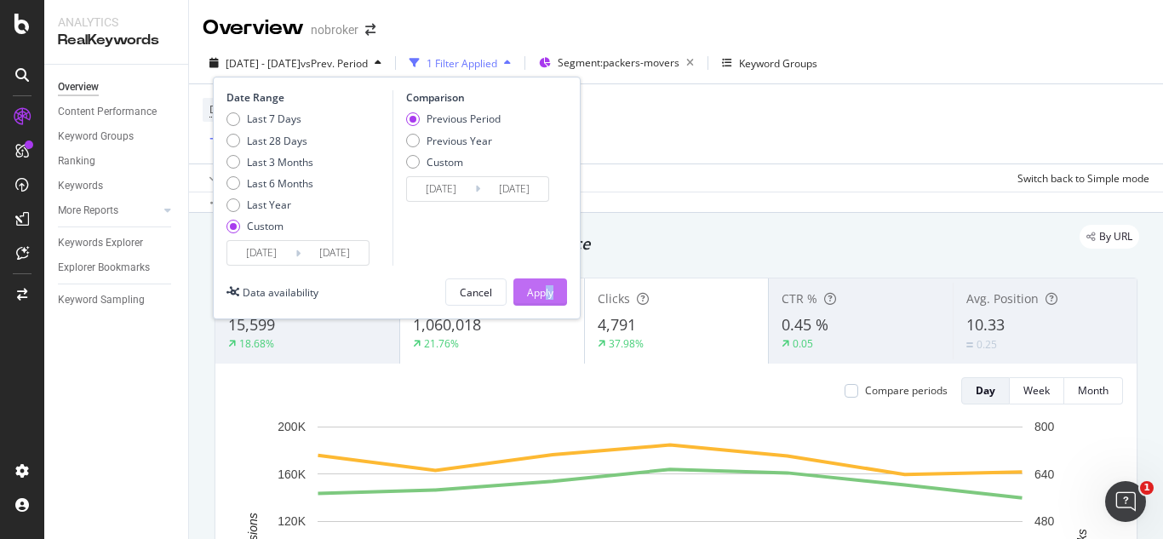
drag, startPoint x: 569, startPoint y: 297, endPoint x: 547, endPoint y: 301, distance: 21.6
click at [547, 301] on div "Date Range Last 7 Days Last 28 Days Last 3 Months Last 6 Months Last Year Custo…" at bounding box center [397, 198] width 368 height 243
click at [547, 301] on div "Apply" at bounding box center [540, 292] width 26 height 26
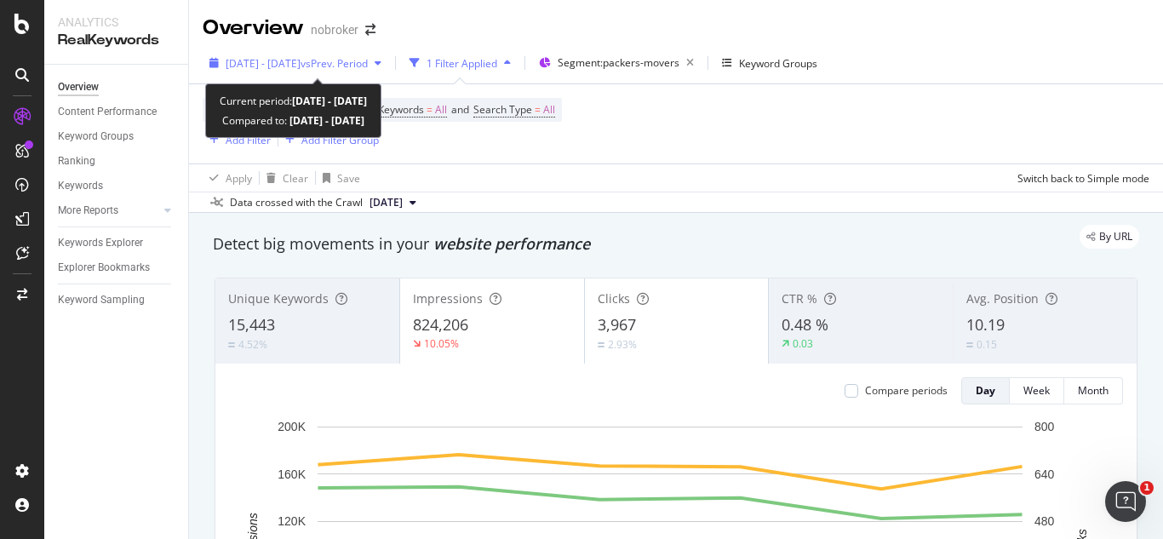
click at [338, 65] on span "vs Prev. Period" at bounding box center [334, 63] width 67 height 14
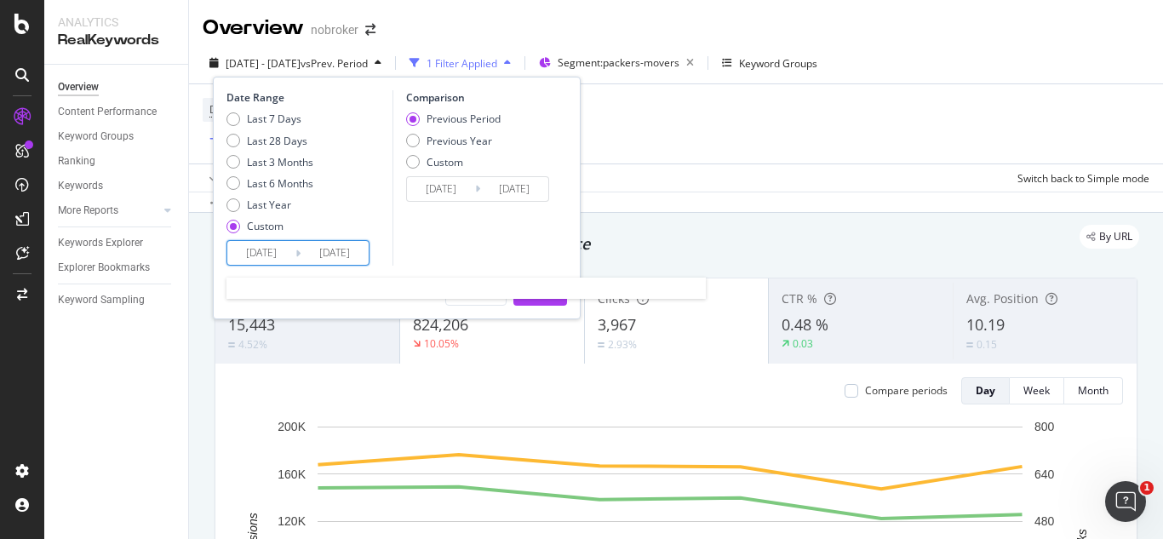
click at [288, 248] on input "[DATE]" at bounding box center [261, 253] width 68 height 24
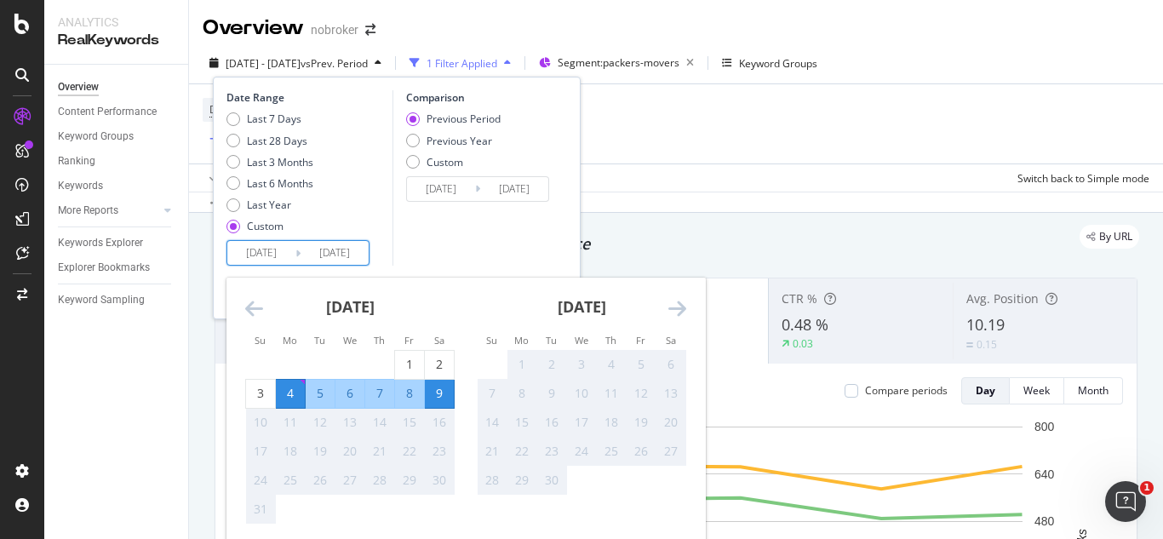
click at [249, 312] on icon "Move backward to switch to the previous month." at bounding box center [254, 308] width 18 height 20
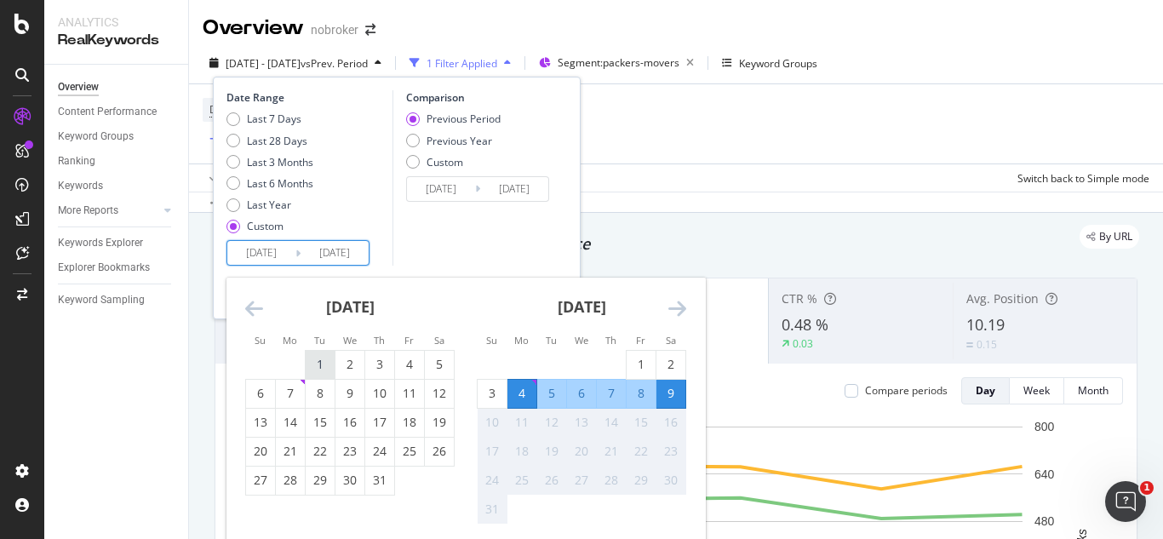
click at [328, 359] on div "1" at bounding box center [320, 364] width 29 height 17
type input "[DATE]"
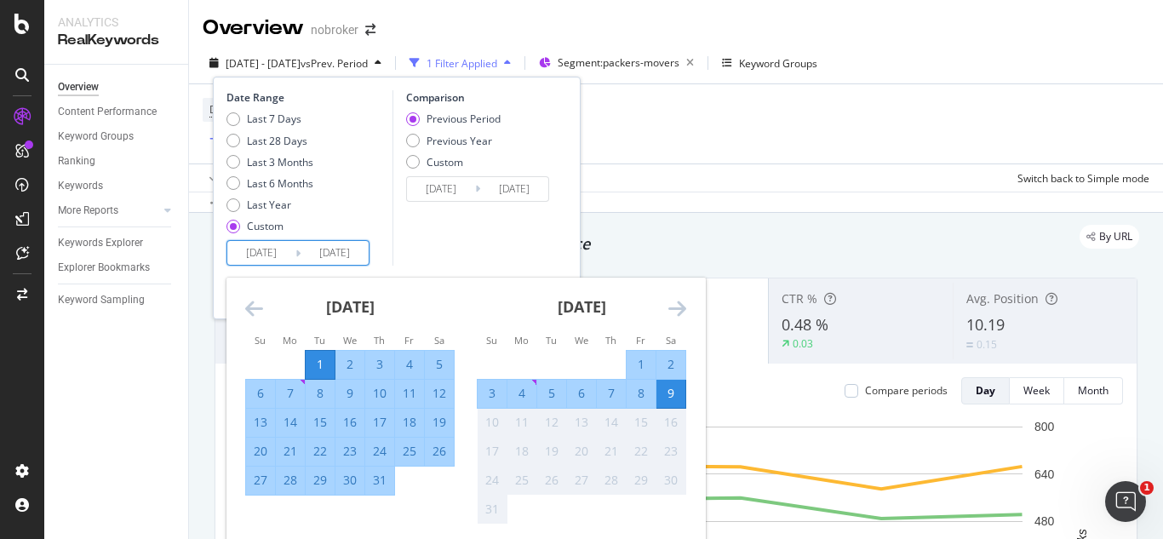
click at [386, 481] on div "31" at bounding box center [379, 480] width 29 height 17
type input "[DATE]"
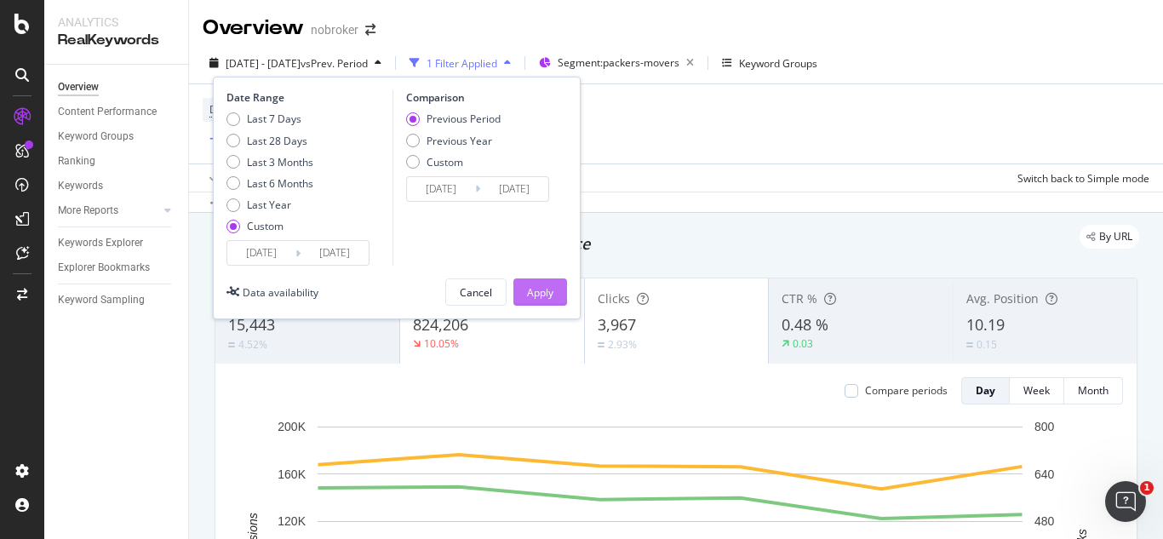
click at [533, 295] on div "Apply" at bounding box center [540, 292] width 26 height 14
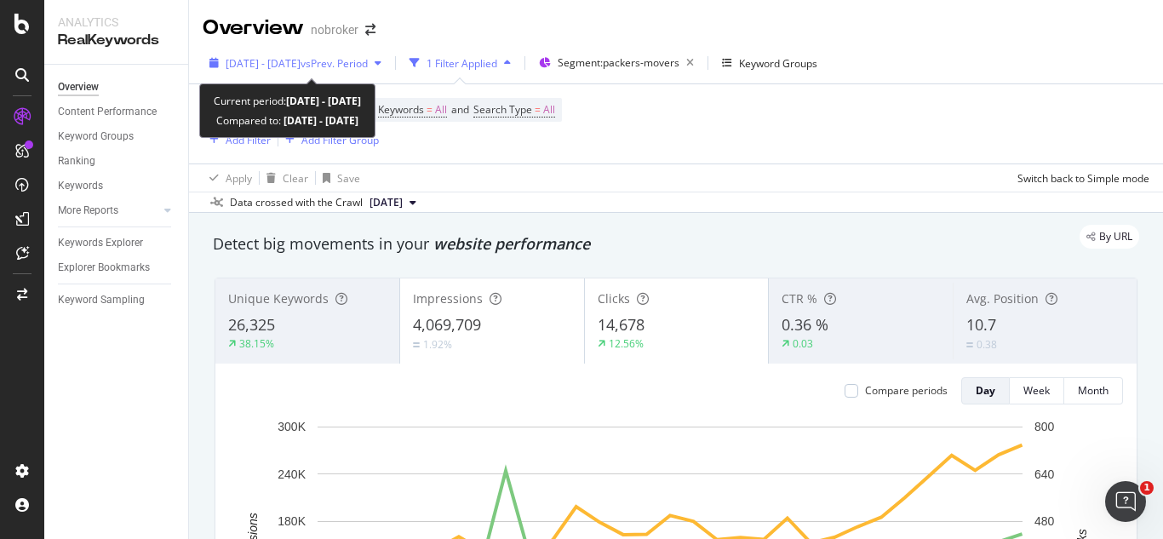
click at [352, 71] on div "[DATE] - [DATE] vs Prev. Period" at bounding box center [296, 63] width 186 height 26
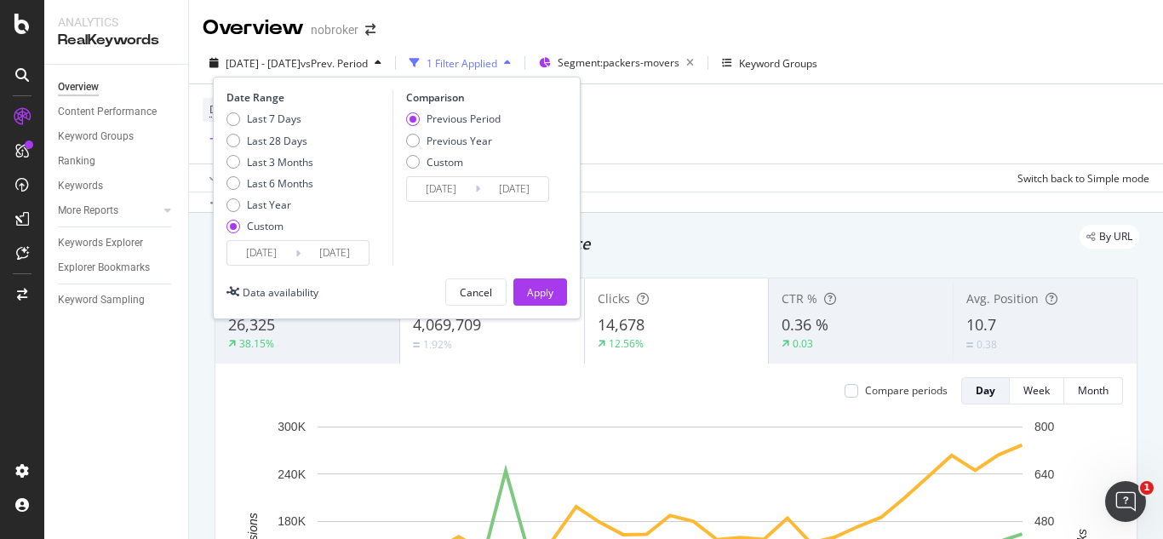
click at [272, 243] on input "[DATE]" at bounding box center [261, 253] width 68 height 24
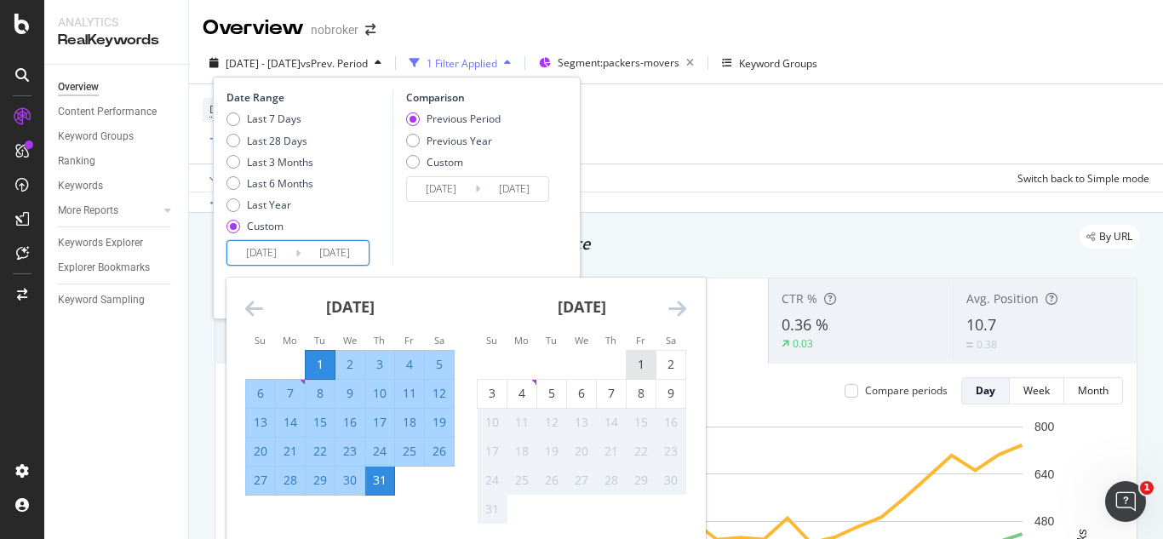
click at [639, 358] on div "1" at bounding box center [641, 364] width 29 height 17
type input "[DATE]"
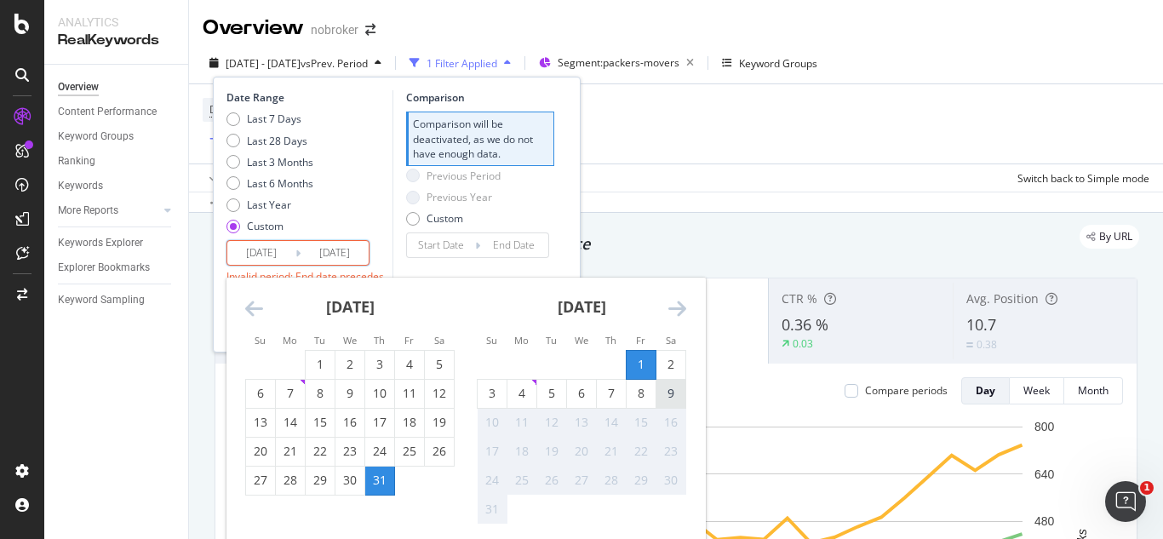
click at [666, 384] on div "9" at bounding box center [670, 394] width 29 height 28
type input "[DATE]"
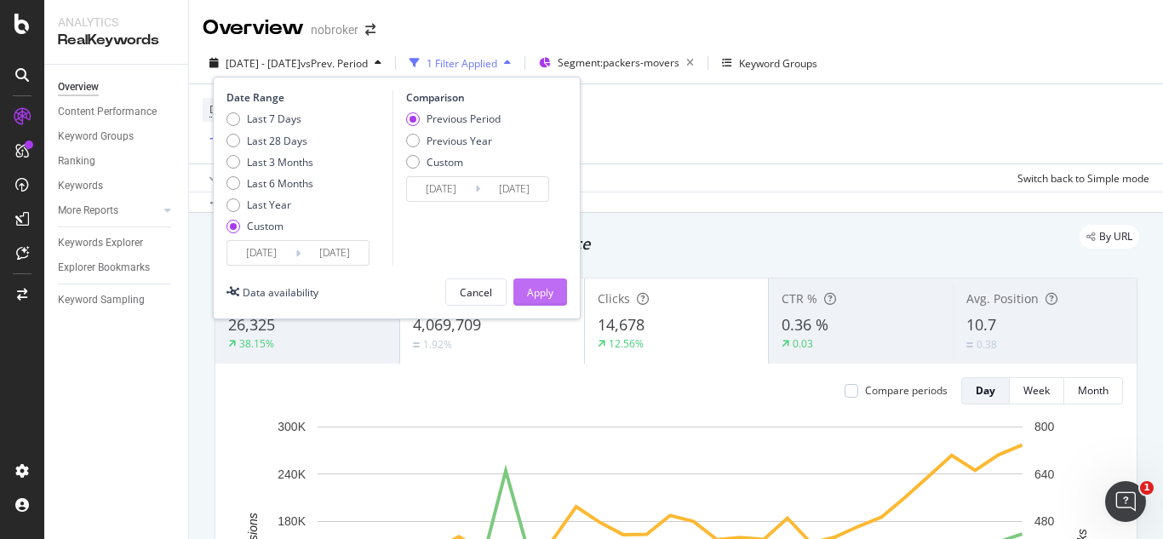
click at [538, 285] on div "Apply" at bounding box center [540, 292] width 26 height 14
